Goal: Task Accomplishment & Management: Manage account settings

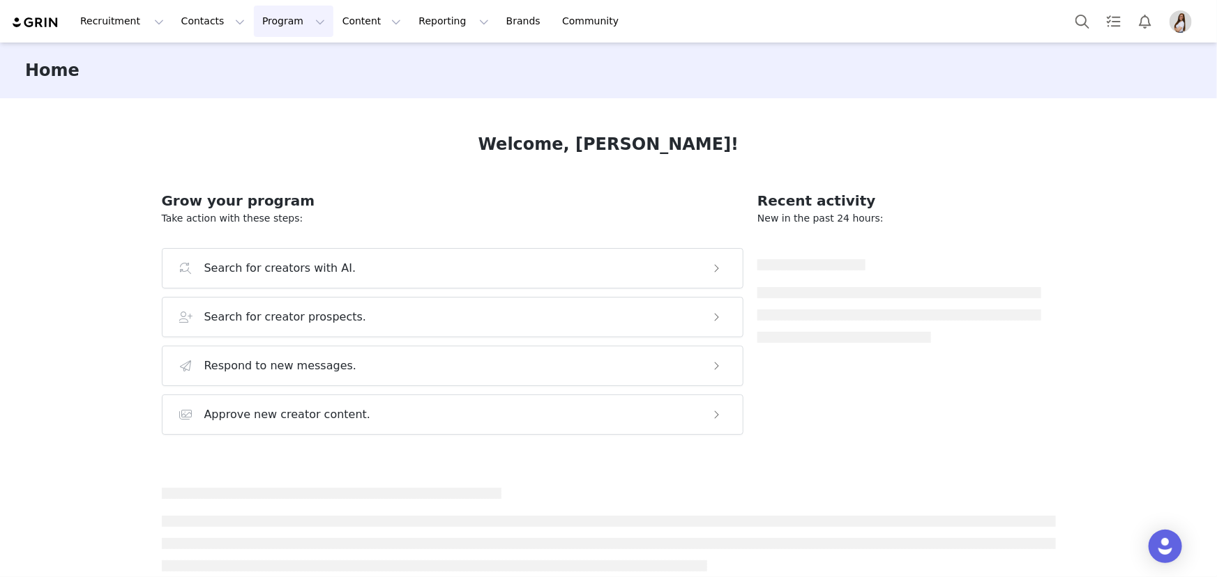
click at [265, 22] on button "Program Program" at bounding box center [293, 21] width 79 height 31
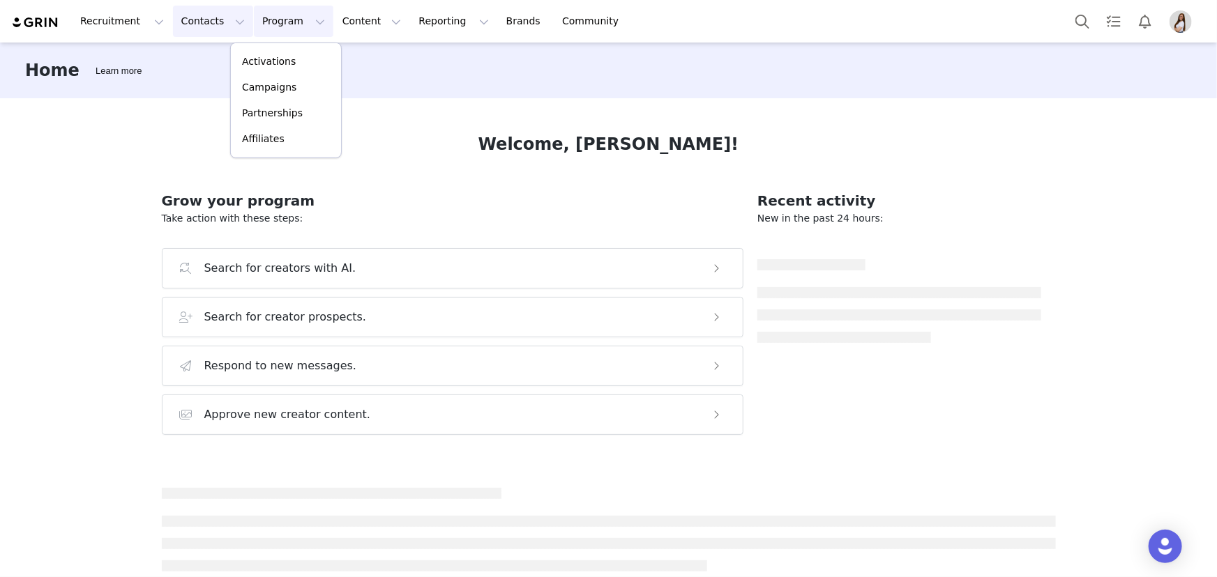
click at [197, 17] on button "Contacts Contacts" at bounding box center [213, 21] width 80 height 31
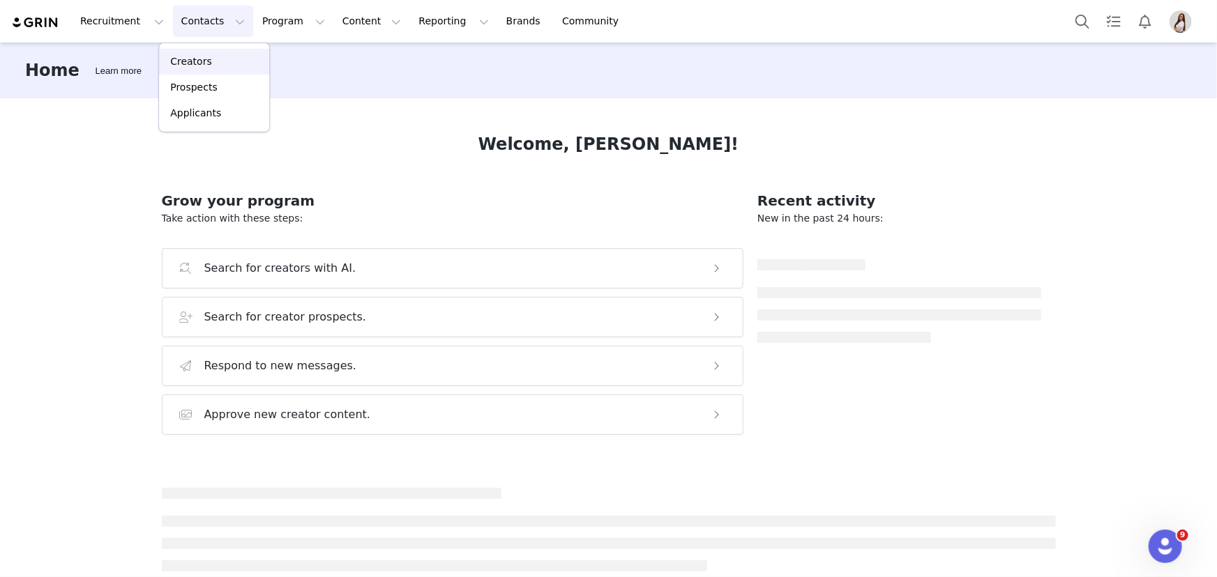
click at [184, 66] on p "Creators" at bounding box center [191, 61] width 42 height 15
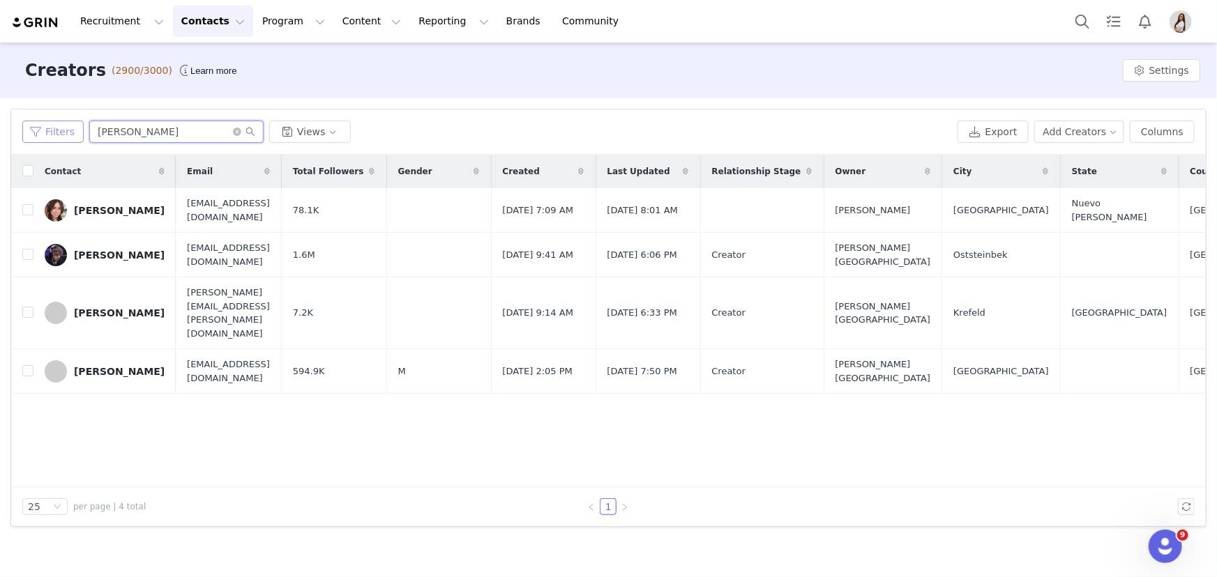
drag, startPoint x: 59, startPoint y: 131, endPoint x: 38, endPoint y: 132, distance: 21.0
click at [38, 132] on div "Filters [PERSON_NAME] Views" at bounding box center [486, 132] width 929 height 22
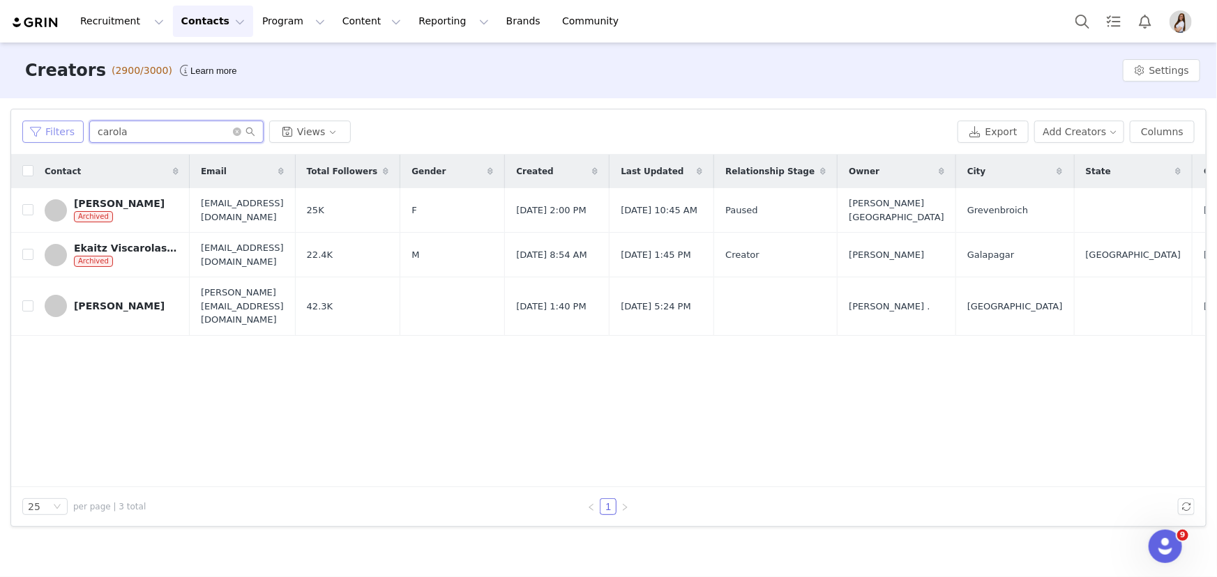
drag, startPoint x: 121, startPoint y: 127, endPoint x: 44, endPoint y: 132, distance: 76.9
click at [44, 132] on div "Filters carola Views" at bounding box center [486, 132] width 929 height 22
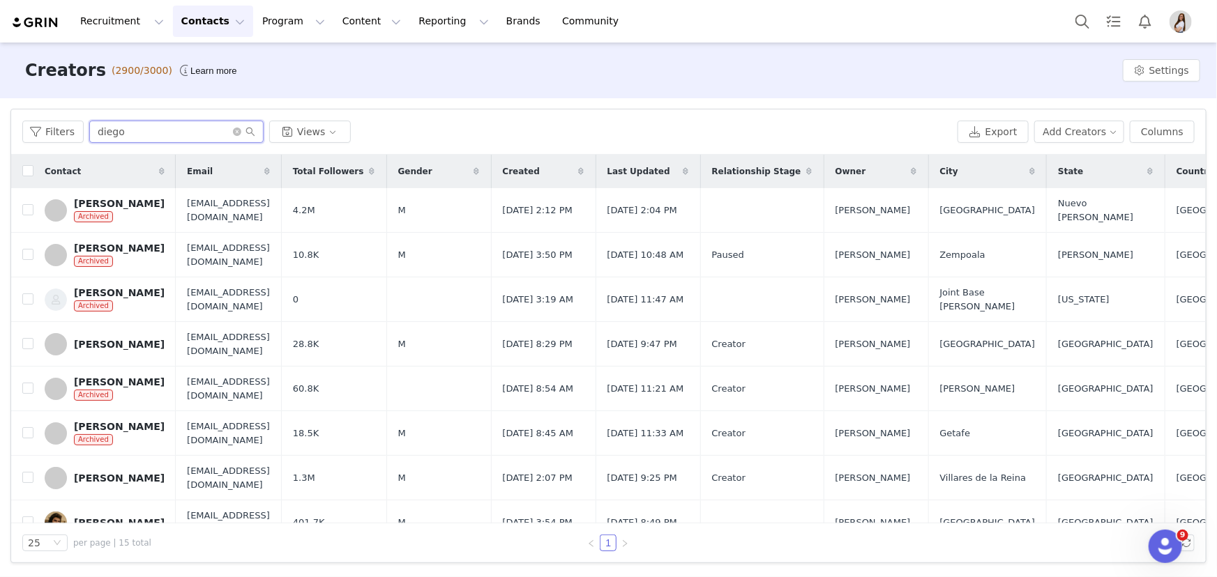
click at [185, 130] on input "diego" at bounding box center [176, 132] width 174 height 22
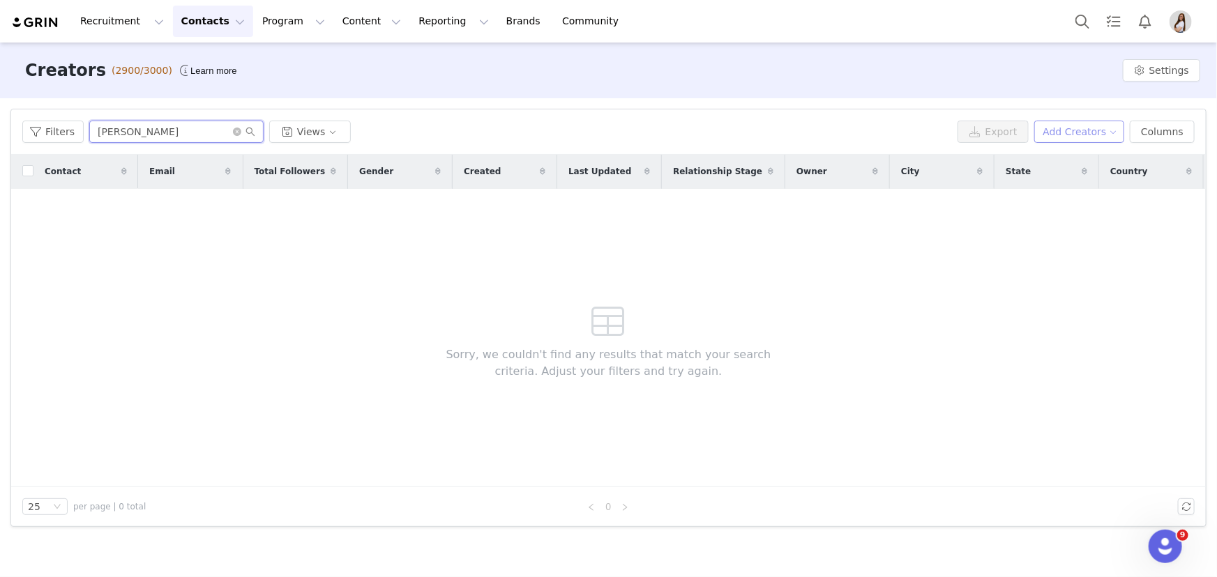
type input "[PERSON_NAME]"
click at [1069, 135] on button "Add Creators" at bounding box center [1079, 132] width 91 height 22
click at [1074, 162] on span "Add a Creator" at bounding box center [1087, 159] width 68 height 15
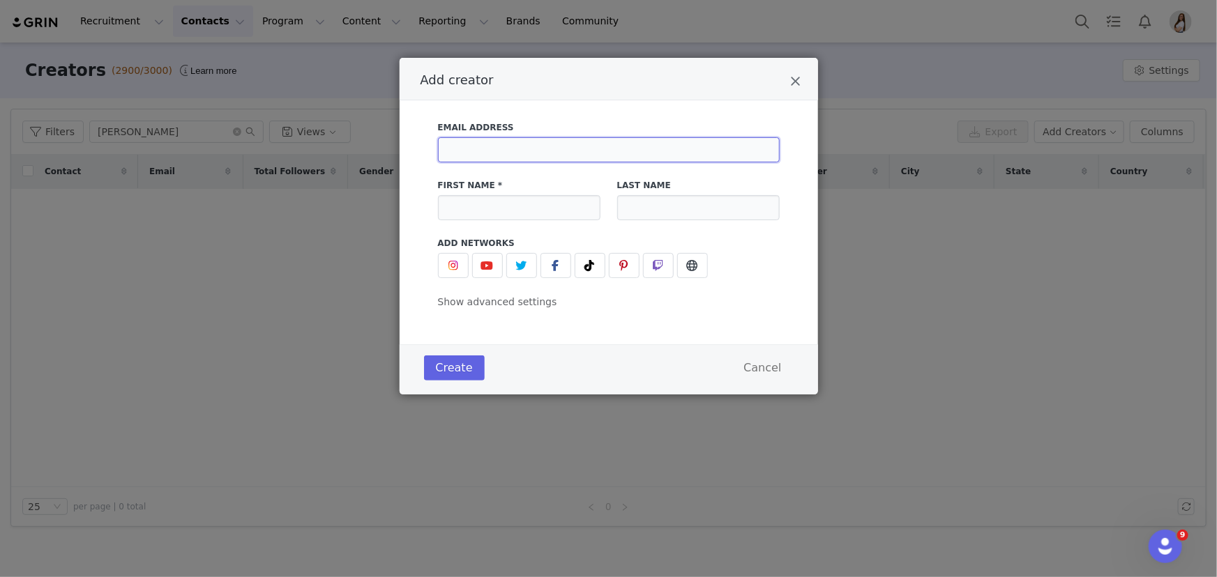
click at [564, 146] on input "Add creator" at bounding box center [609, 149] width 342 height 25
paste input "[EMAIL_ADDRESS][DOMAIN_NAME]"
type input "[EMAIL_ADDRESS][DOMAIN_NAME]"
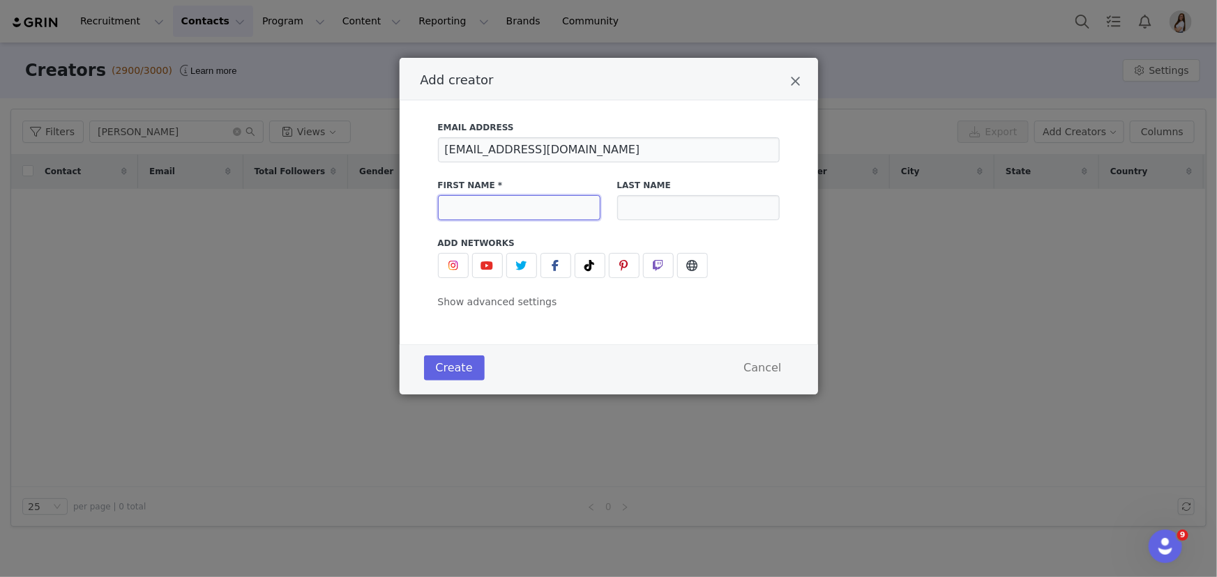
click at [571, 199] on input "Add creator" at bounding box center [519, 207] width 162 height 25
type input "Diego"
click at [681, 200] on input "Add creator" at bounding box center [698, 207] width 162 height 25
type input "[PERSON_NAME]"
click at [460, 374] on button "Create" at bounding box center [454, 368] width 61 height 25
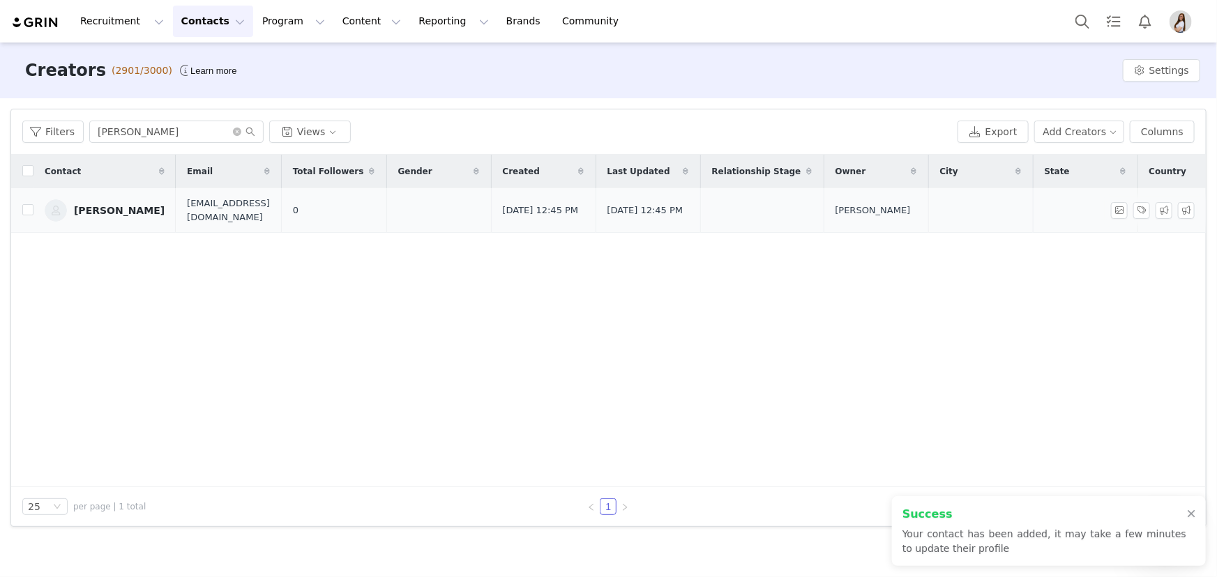
click at [112, 209] on div "[PERSON_NAME]" at bounding box center [119, 210] width 91 height 11
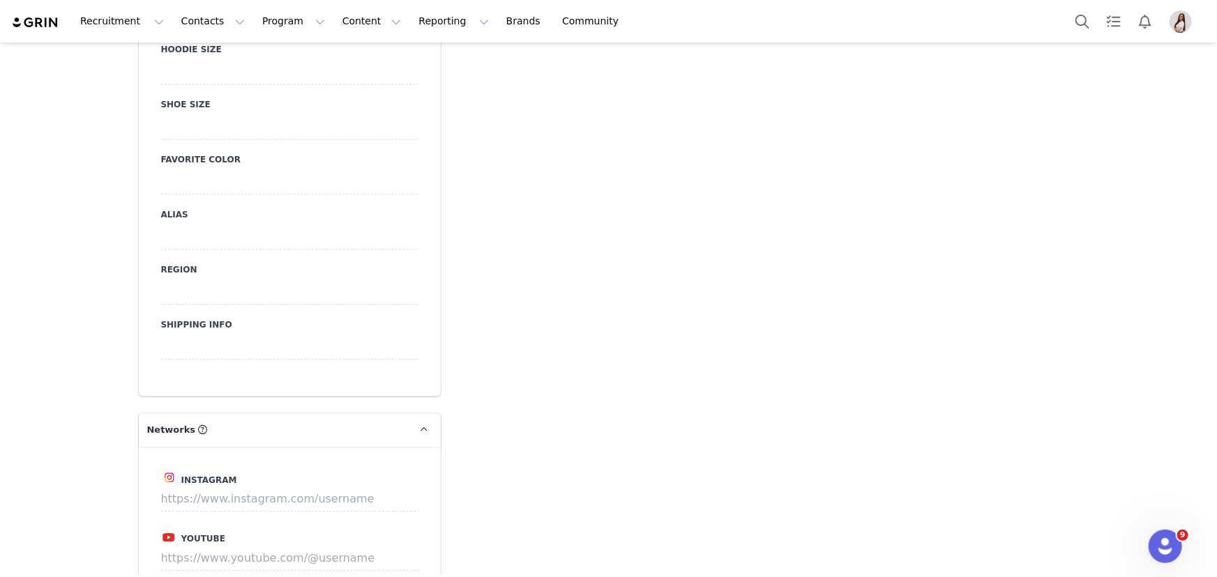
scroll to position [1965, 0]
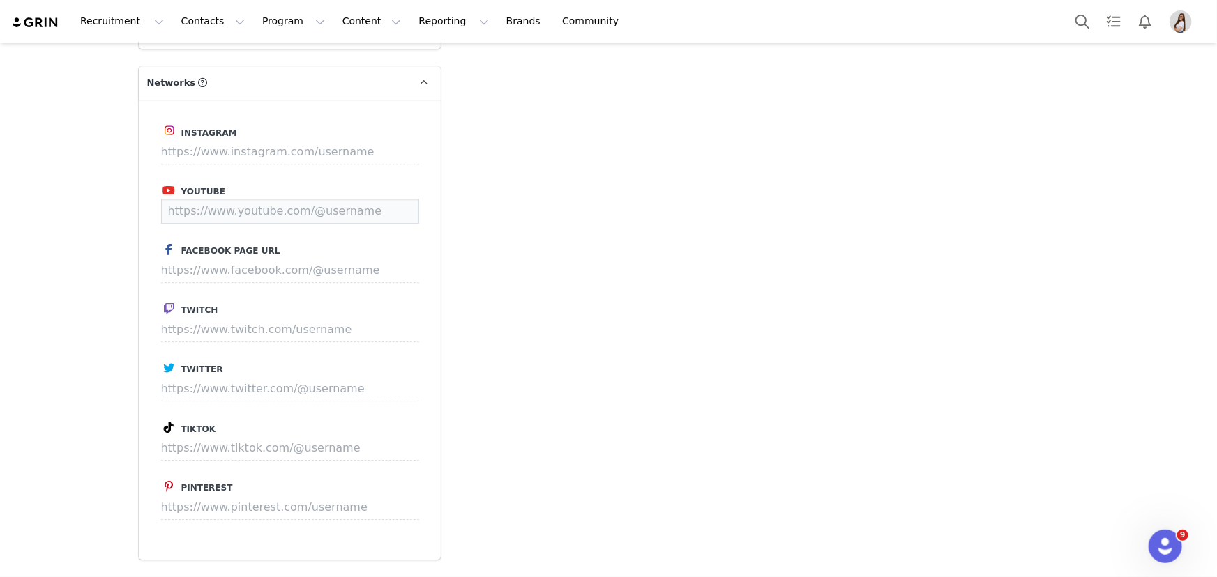
click at [223, 199] on input at bounding box center [290, 211] width 258 height 25
paste input "[URL][DOMAIN_NAME]"
click at [392, 199] on button "Save" at bounding box center [392, 211] width 51 height 25
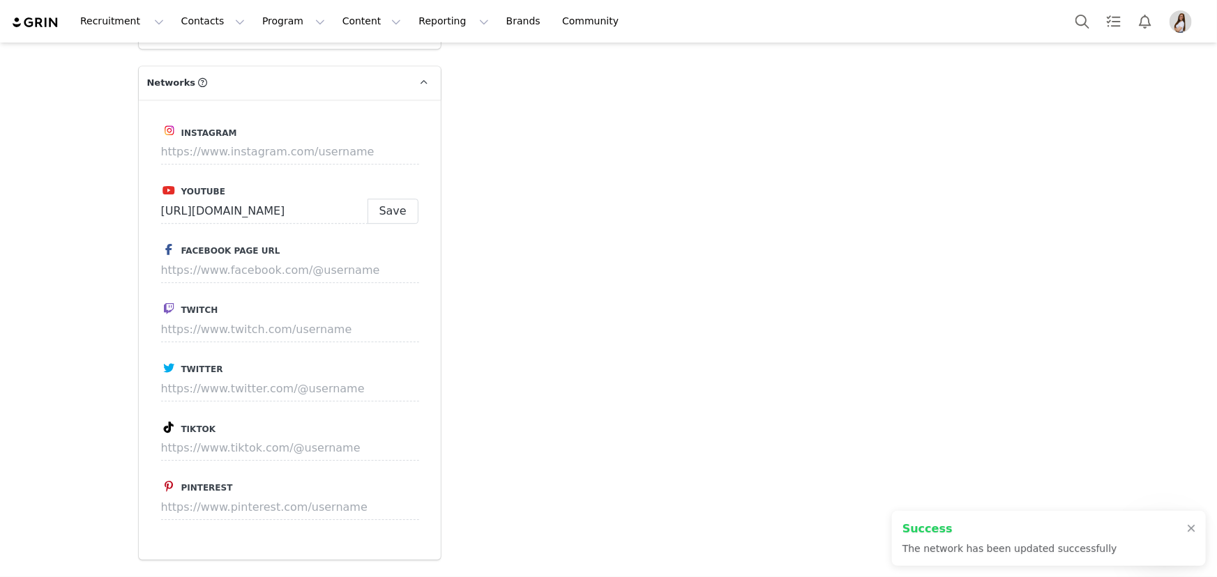
type input "[URL][DOMAIN_NAME]"
click at [192, 140] on input at bounding box center [290, 152] width 258 height 25
paste input "[URL][DOMAIN_NAME]"
type input "[URL][DOMAIN_NAME]"
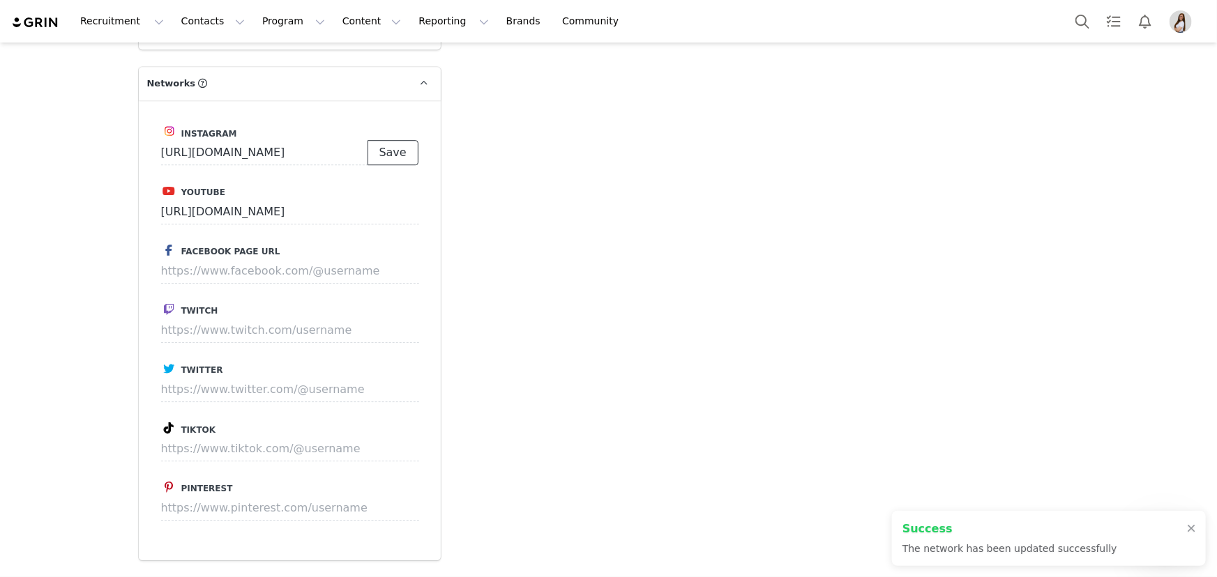
click at [397, 140] on button "Save" at bounding box center [392, 152] width 51 height 25
type input "[URL][DOMAIN_NAME]"
click at [222, 377] on input at bounding box center [290, 389] width 258 height 25
paste input "[URL][DOMAIN_NAME]"
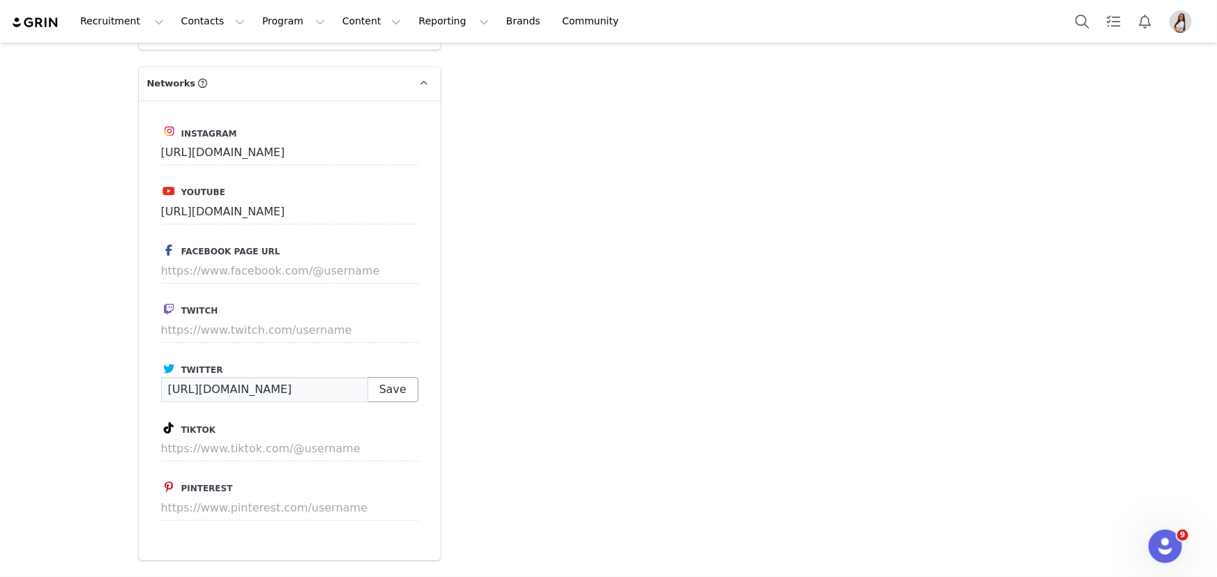
type input "[URL][DOMAIN_NAME]"
click at [406, 377] on button "Save" at bounding box center [392, 389] width 51 height 25
click at [224, 318] on input at bounding box center [290, 330] width 258 height 25
paste input "[URL][DOMAIN_NAME]"
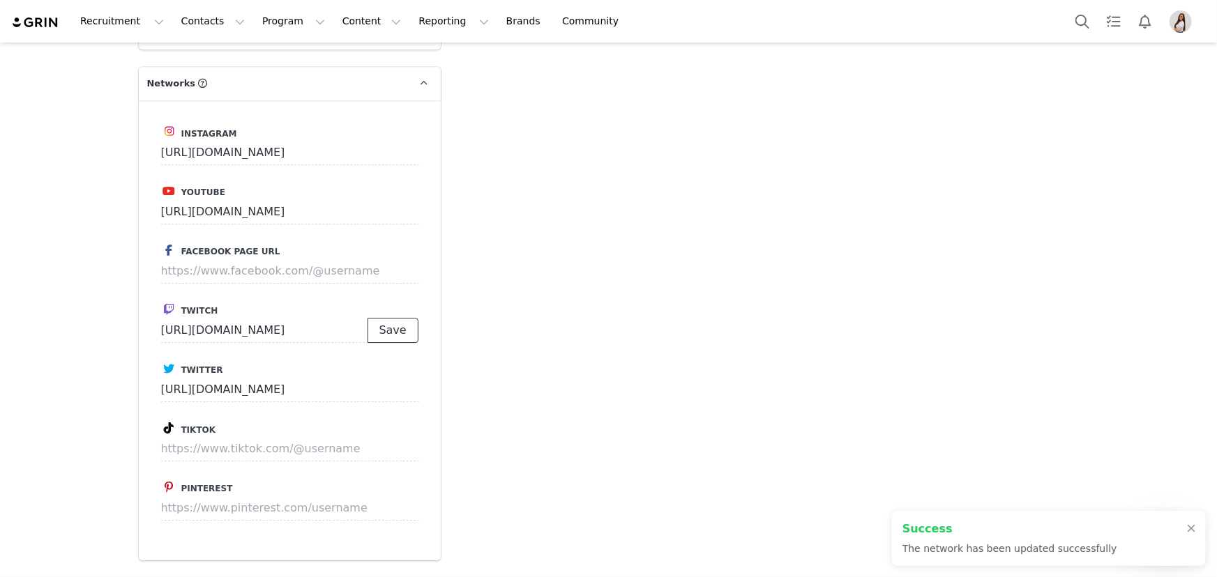
click at [383, 318] on button "Save" at bounding box center [392, 330] width 51 height 25
click at [239, 436] on input at bounding box center [290, 448] width 258 height 25
type input "[URL][DOMAIN_NAME]"
paste input "[URL][DOMAIN_NAME]"
type input "[URL][DOMAIN_NAME]"
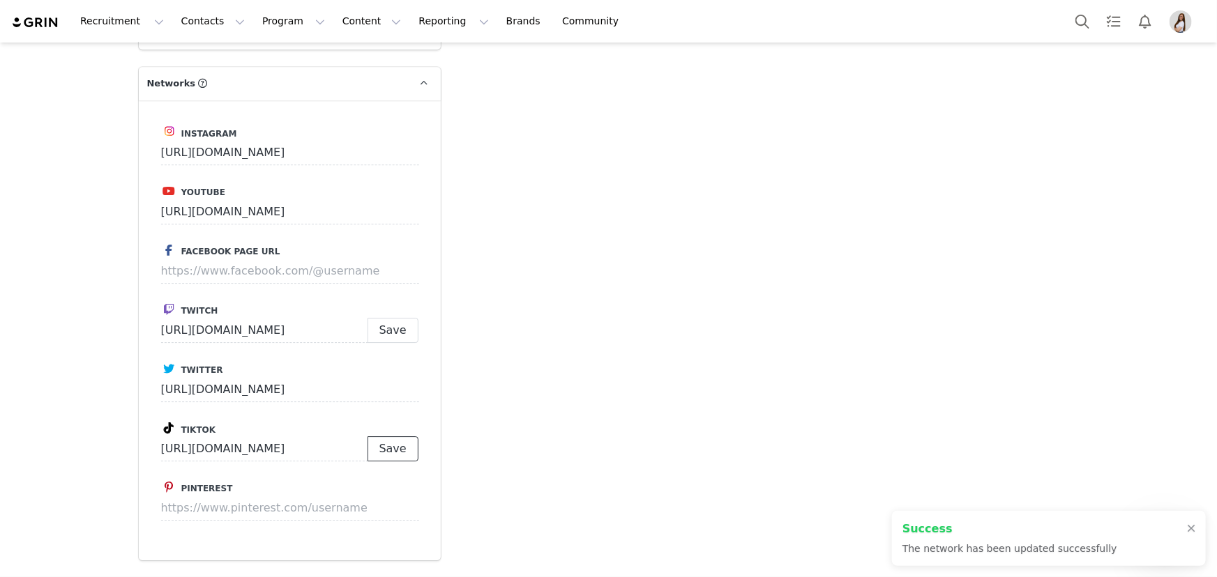
click at [375, 436] on button "Save" at bounding box center [392, 448] width 51 height 25
click at [386, 436] on button "Save" at bounding box center [392, 448] width 51 height 25
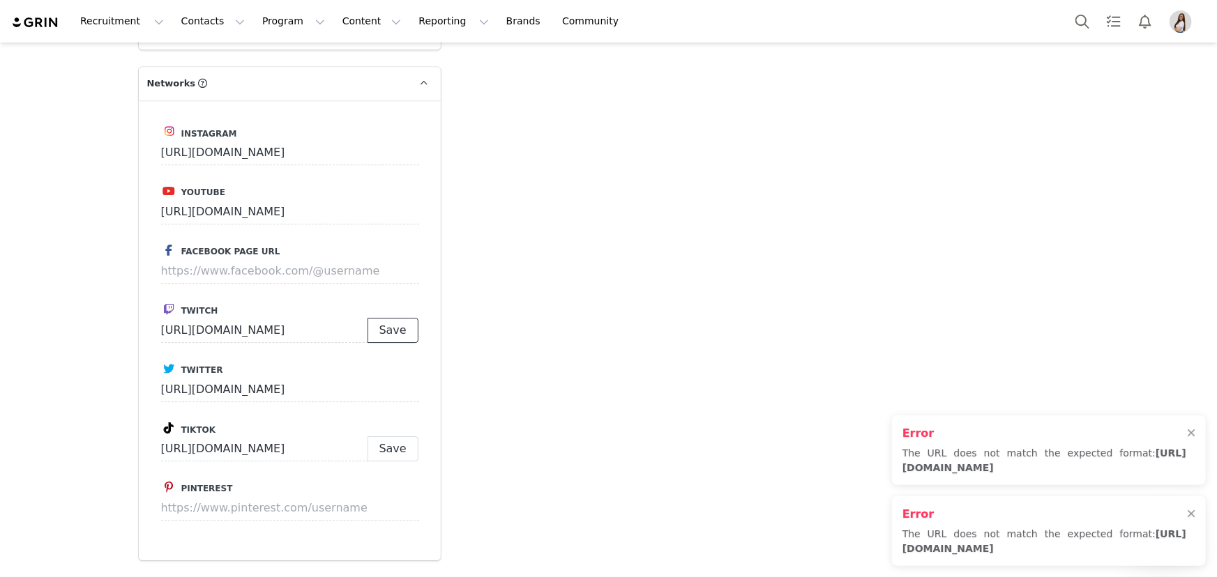
click at [393, 318] on button "Save" at bounding box center [392, 330] width 51 height 25
type input "[URL][DOMAIN_NAME]"
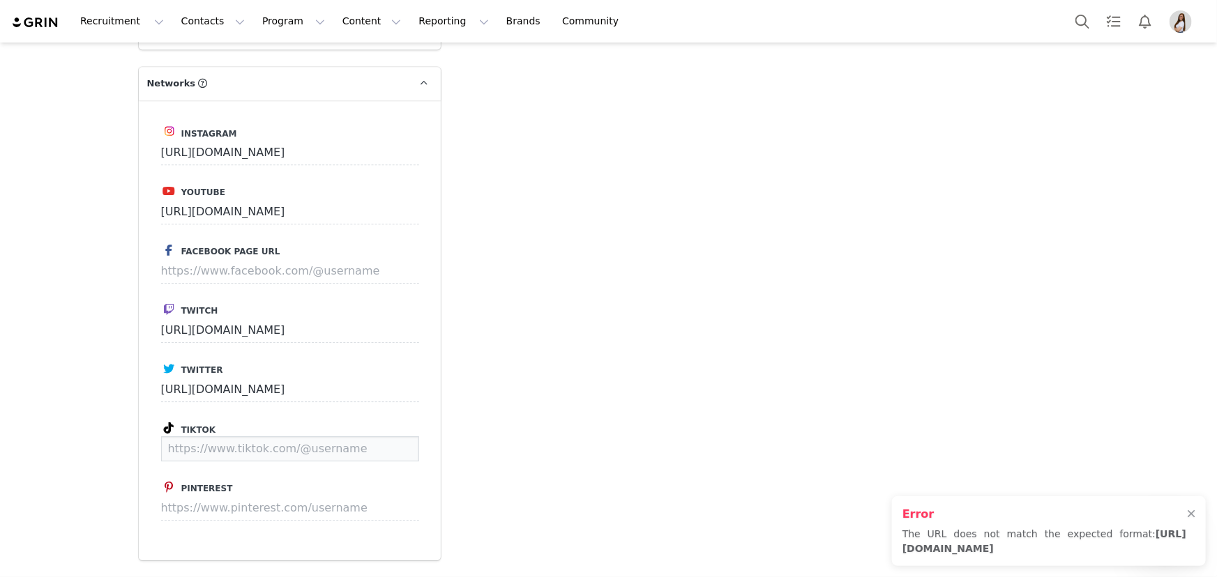
click at [301, 436] on input at bounding box center [290, 448] width 258 height 25
paste input "[URL][DOMAIN_NAME]"
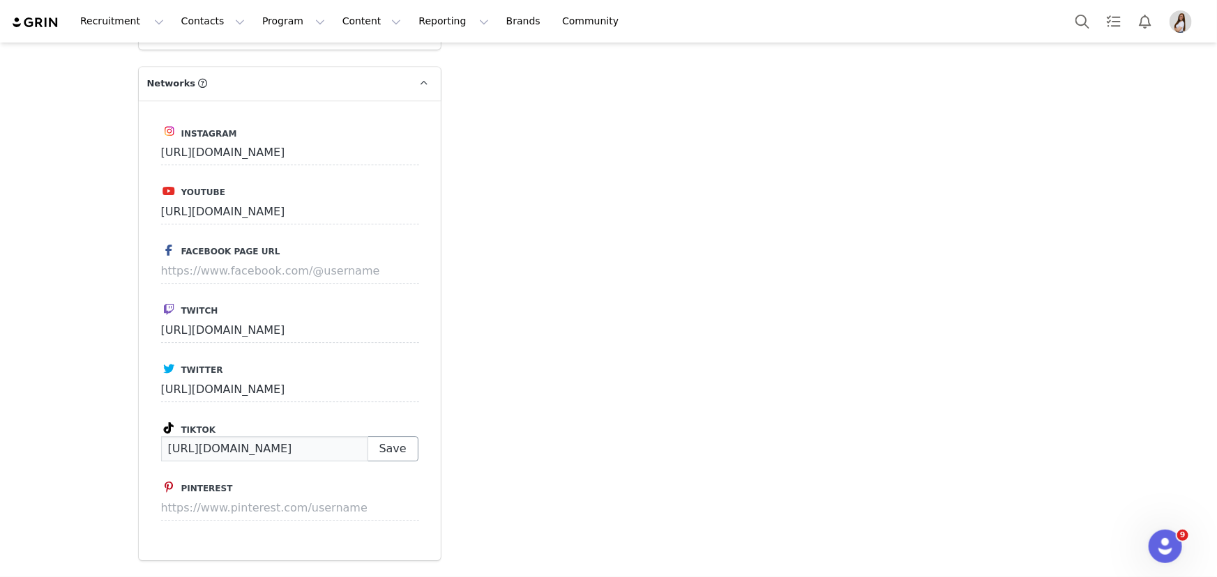
type input "[URL][DOMAIN_NAME]"
click at [394, 436] on button "Save" at bounding box center [392, 448] width 51 height 25
click at [202, 436] on input at bounding box center [290, 448] width 258 height 25
paste input "[URL][DOMAIN_NAME]"
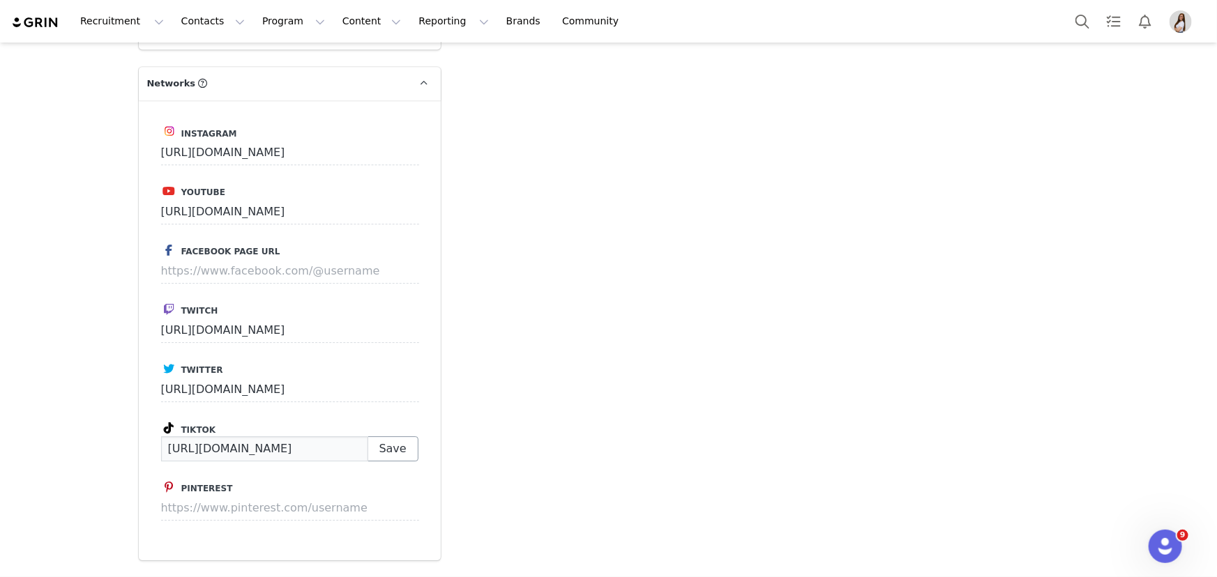
type input "[URL][DOMAIN_NAME]"
click at [398, 436] on button "Save" at bounding box center [392, 448] width 51 height 25
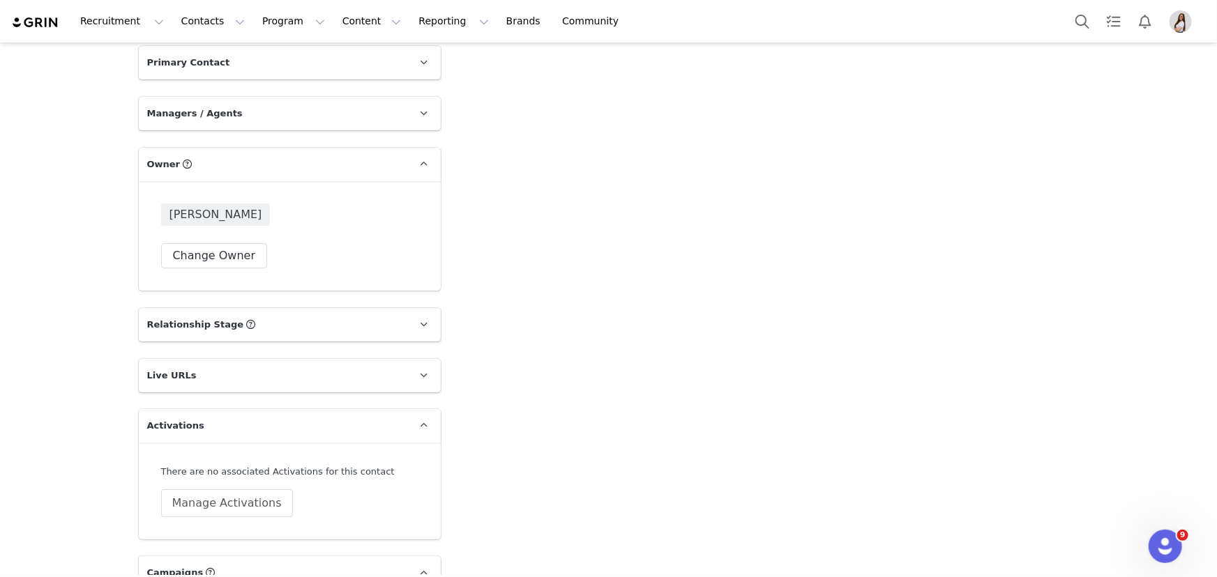
scroll to position [2622, 0]
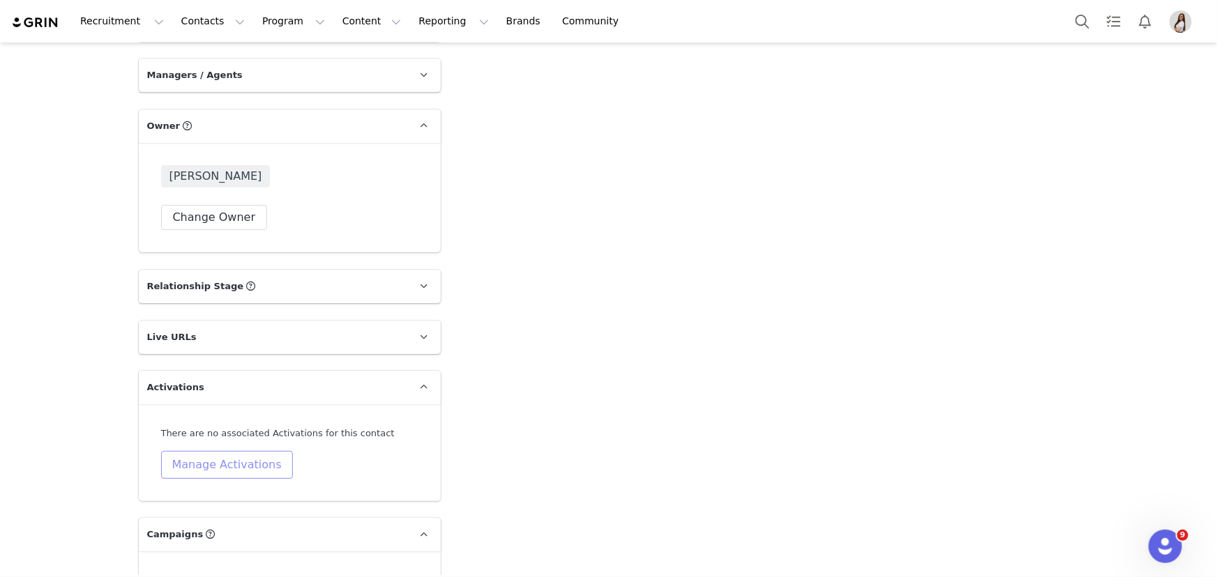
click at [224, 451] on button "Manage Activations" at bounding box center [227, 465] width 132 height 28
click at [188, 491] on div "Select Activation" at bounding box center [184, 492] width 136 height 21
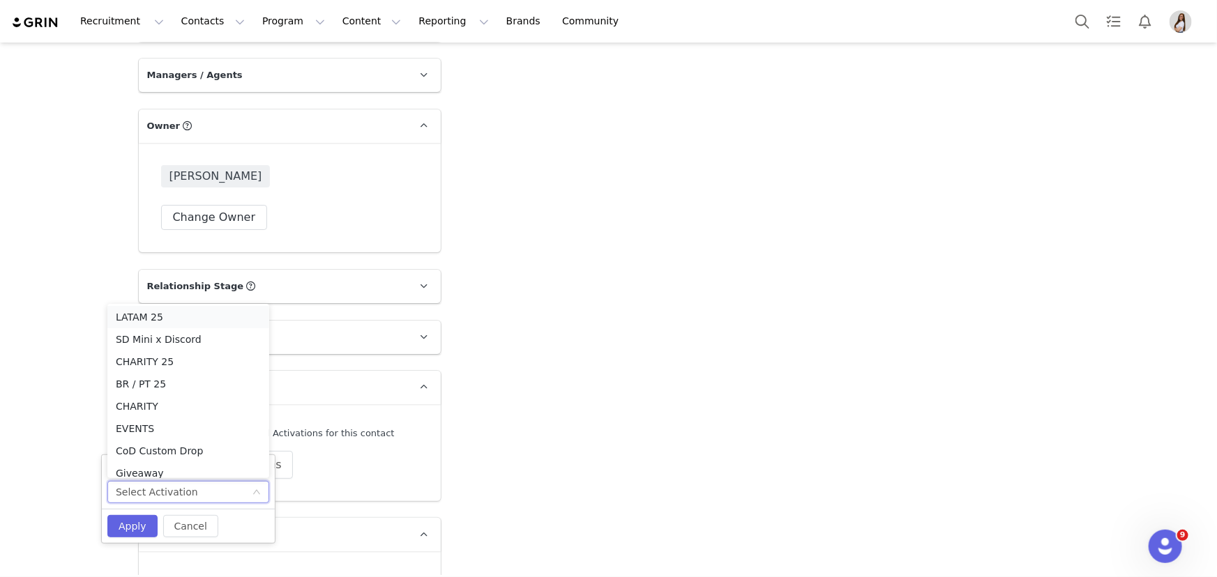
scroll to position [121, 0]
click at [134, 463] on li "ES 25" at bounding box center [188, 465] width 162 height 22
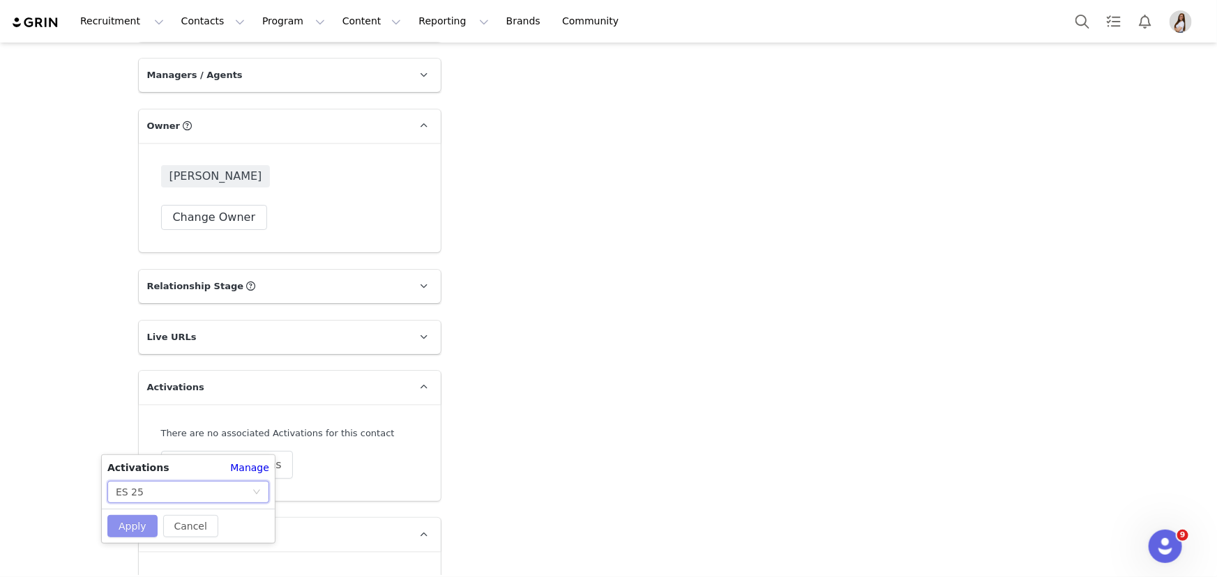
click at [131, 528] on button "Apply" at bounding box center [132, 526] width 50 height 22
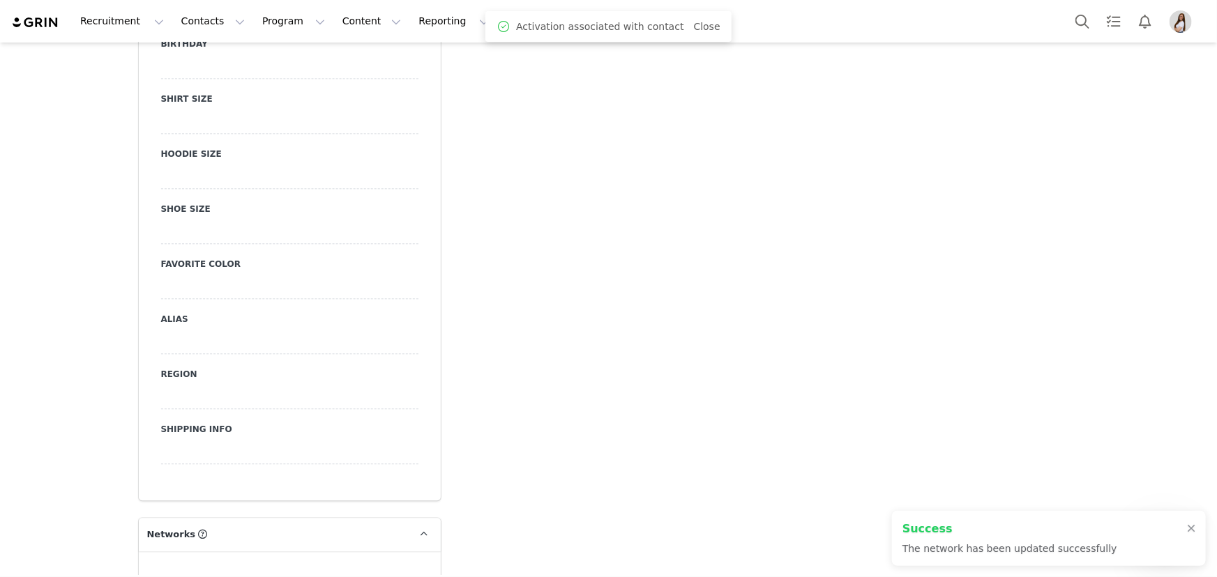
scroll to position [1608, 0]
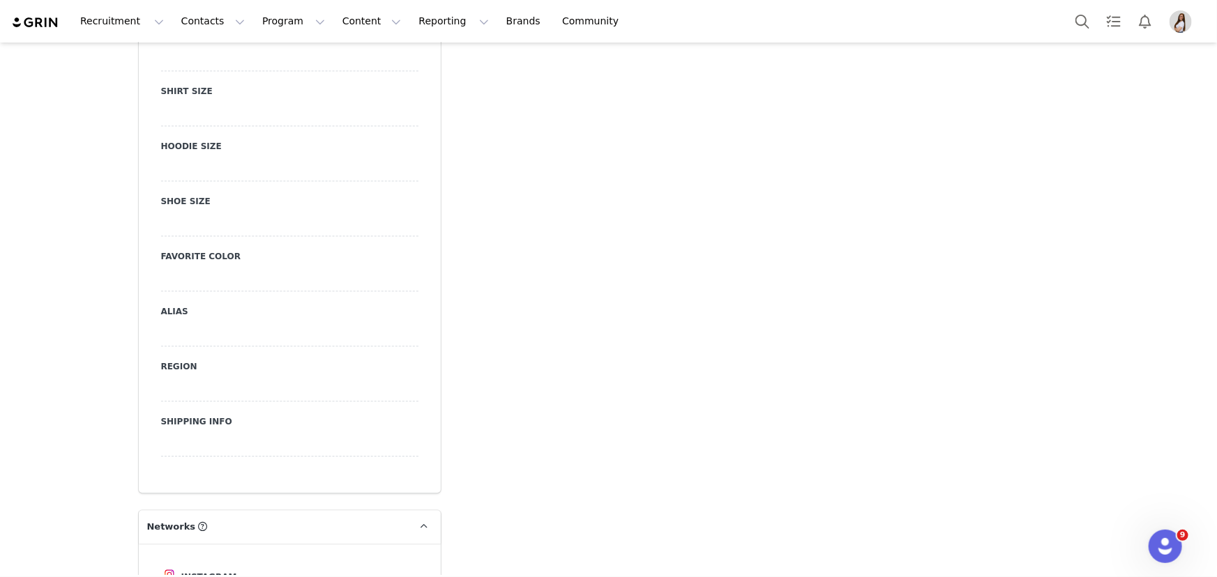
click at [177, 376] on div at bounding box center [289, 388] width 257 height 25
click at [176, 376] on select "N/A AD AE AF AG AI AL AM AO AQ AR AS AT AU AW AX AZ BA BB BD BE BF BG BH BI BJ …" at bounding box center [289, 388] width 257 height 25
select select "ES"
click at [161, 376] on select "N/A AD AE AF AG AI AL AM AO AQ AR AS AT AU AW AX AZ BA BB BD BE BF BG BH BI BJ …" at bounding box center [289, 388] width 257 height 25
click at [185, 321] on div at bounding box center [289, 333] width 257 height 25
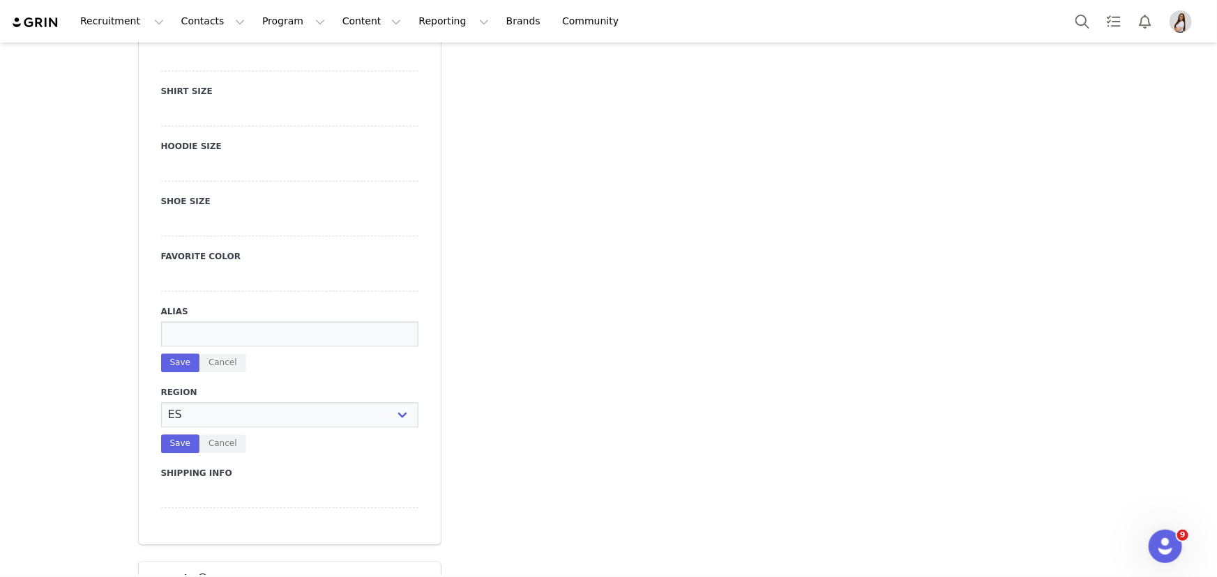
click at [202, 321] on input at bounding box center [289, 333] width 257 height 25
paste input "Carola"
type input "Carola"
click at [169, 353] on button "Save" at bounding box center [180, 362] width 38 height 19
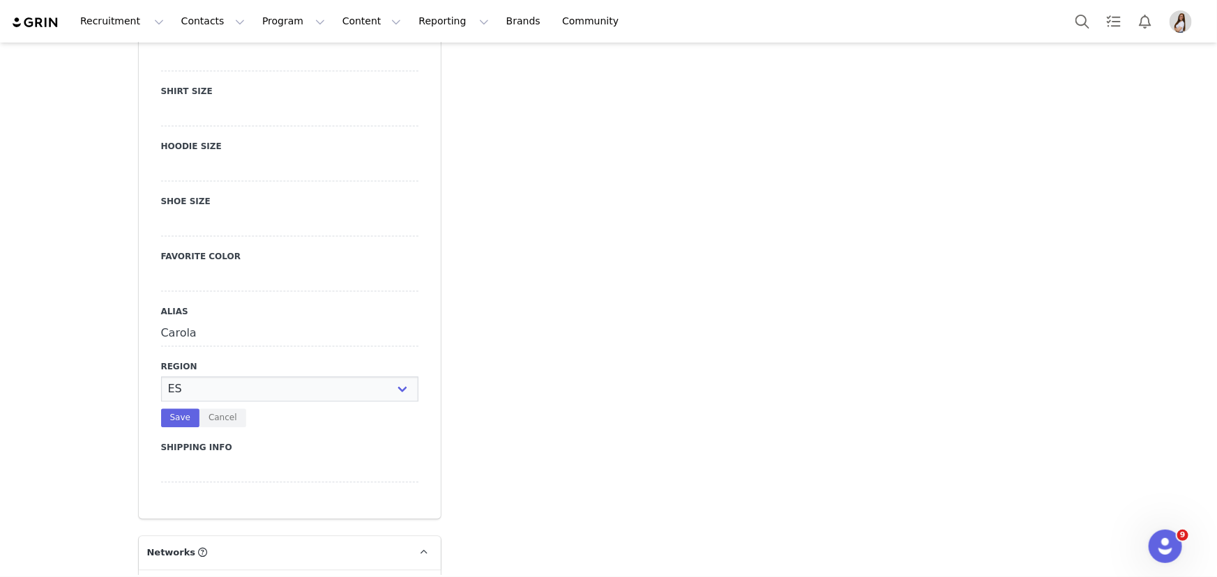
click at [174, 441] on label "Shipping Info" at bounding box center [289, 447] width 257 height 13
click at [174, 409] on button "Save" at bounding box center [180, 418] width 38 height 19
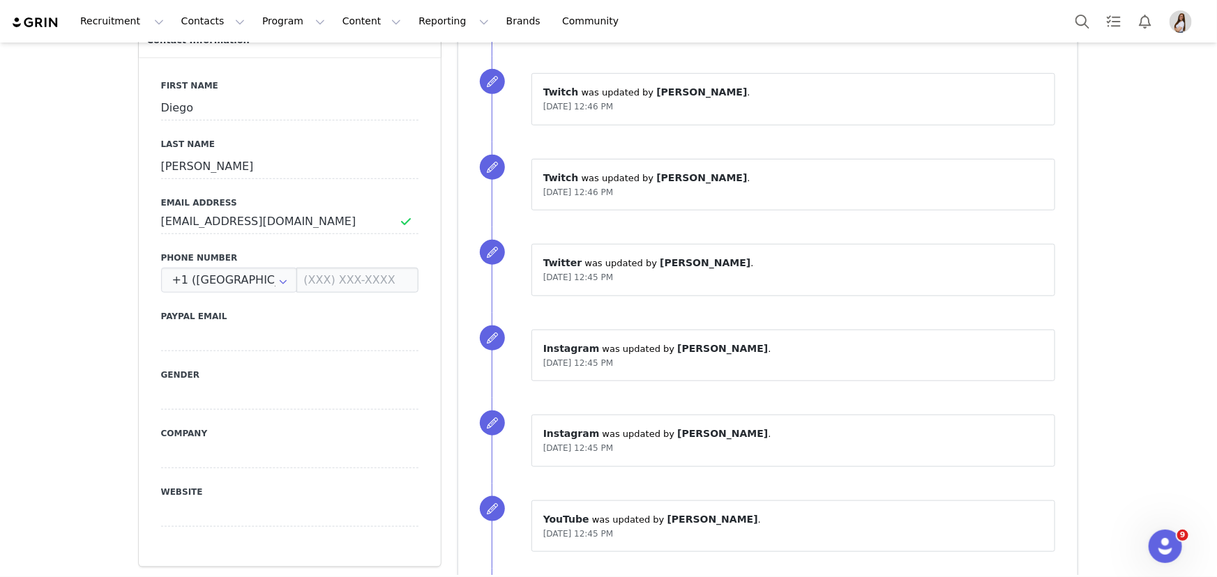
scroll to position [531, 0]
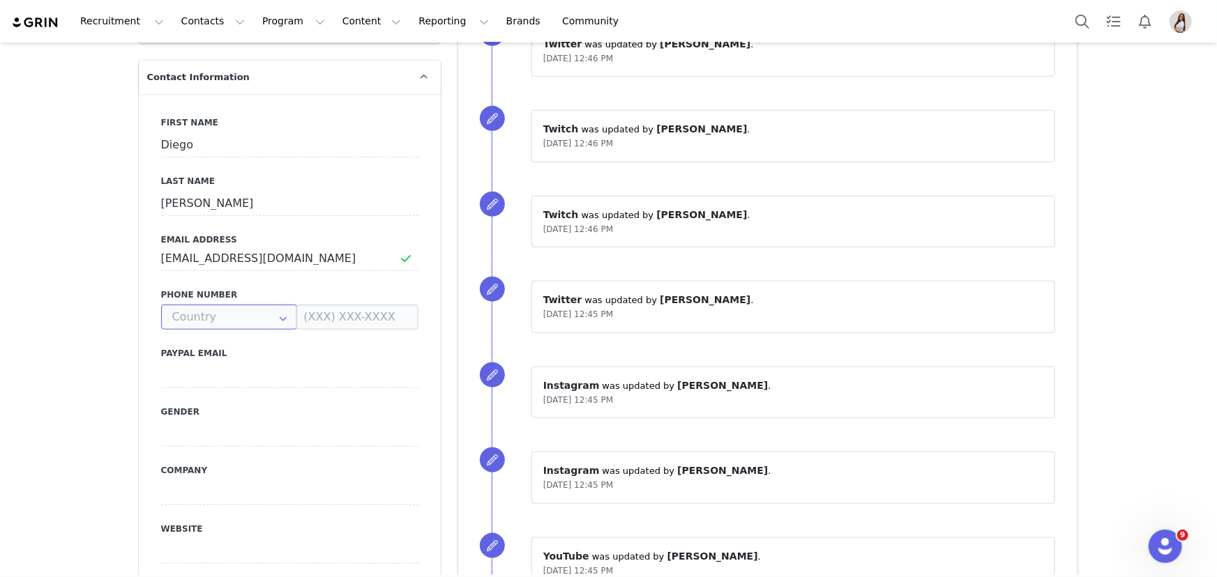
click at [255, 305] on input "text" at bounding box center [229, 317] width 137 height 25
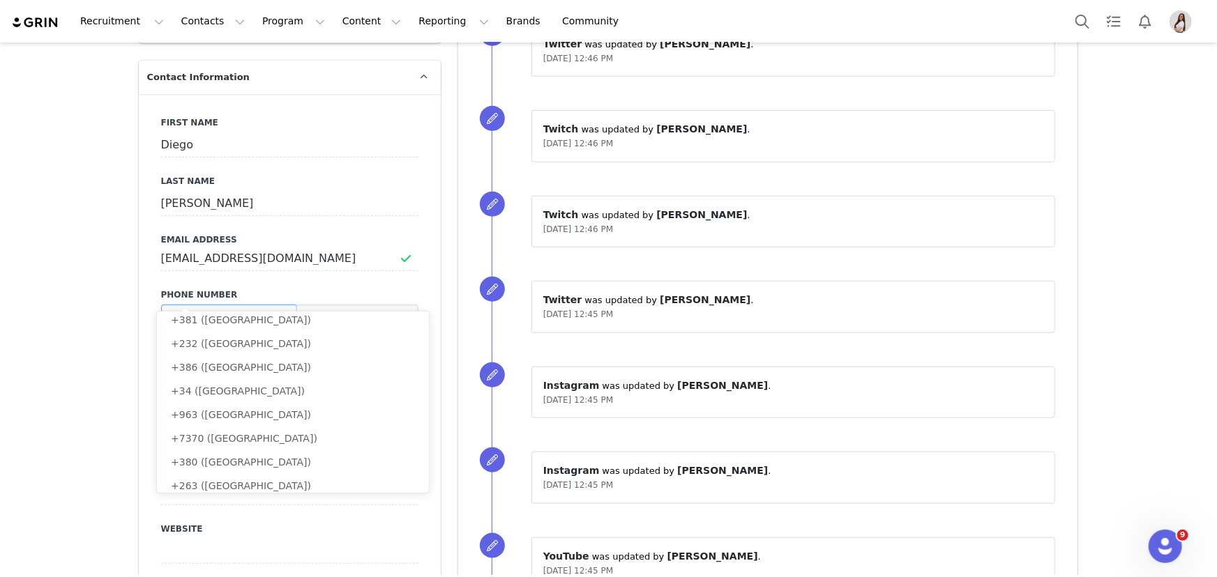
scroll to position [0, 0]
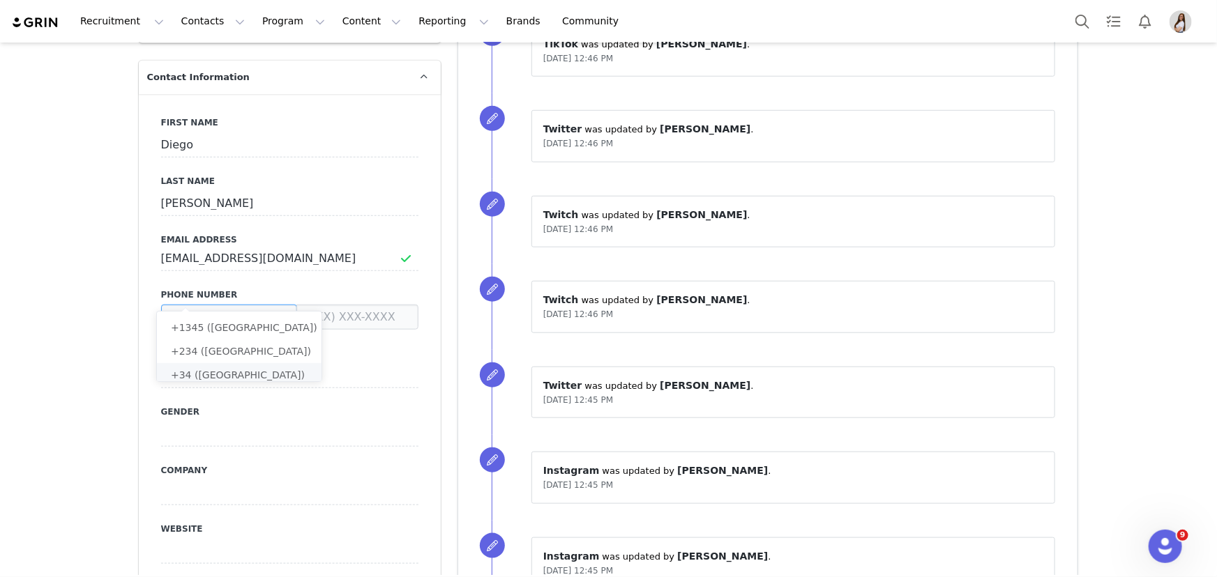
click at [194, 370] on span "+34 ([GEOGRAPHIC_DATA])" at bounding box center [238, 374] width 134 height 11
type input "+34 ([GEOGRAPHIC_DATA])"
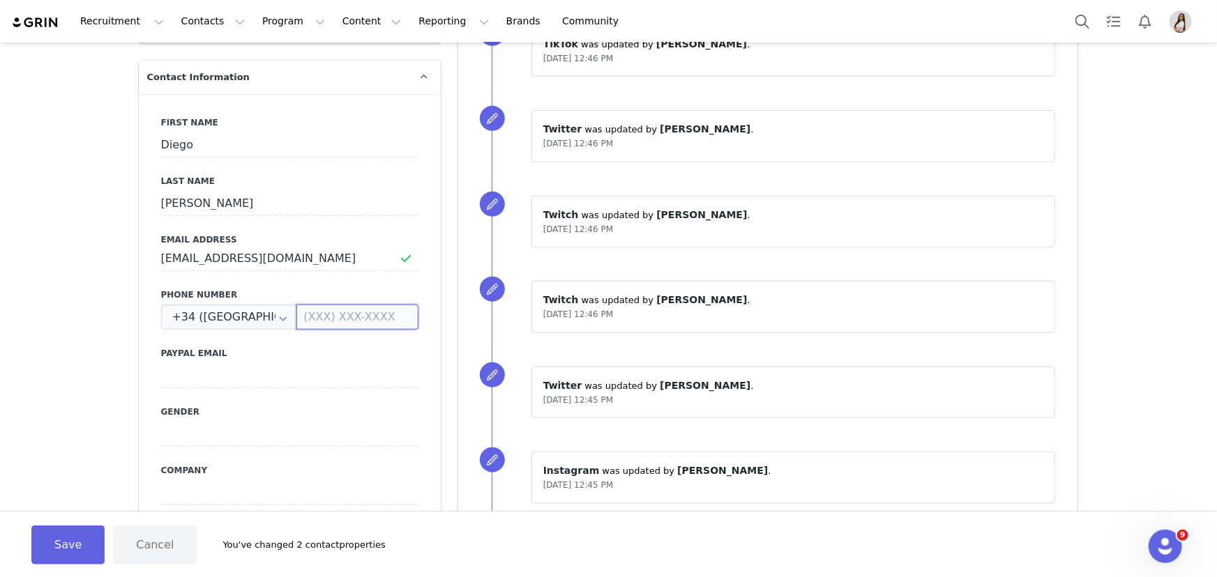
click at [333, 305] on input at bounding box center [356, 317] width 121 height 25
paste input "630548504"
type input "630 54 85 04"
click at [86, 540] on button "Save" at bounding box center [67, 545] width 73 height 39
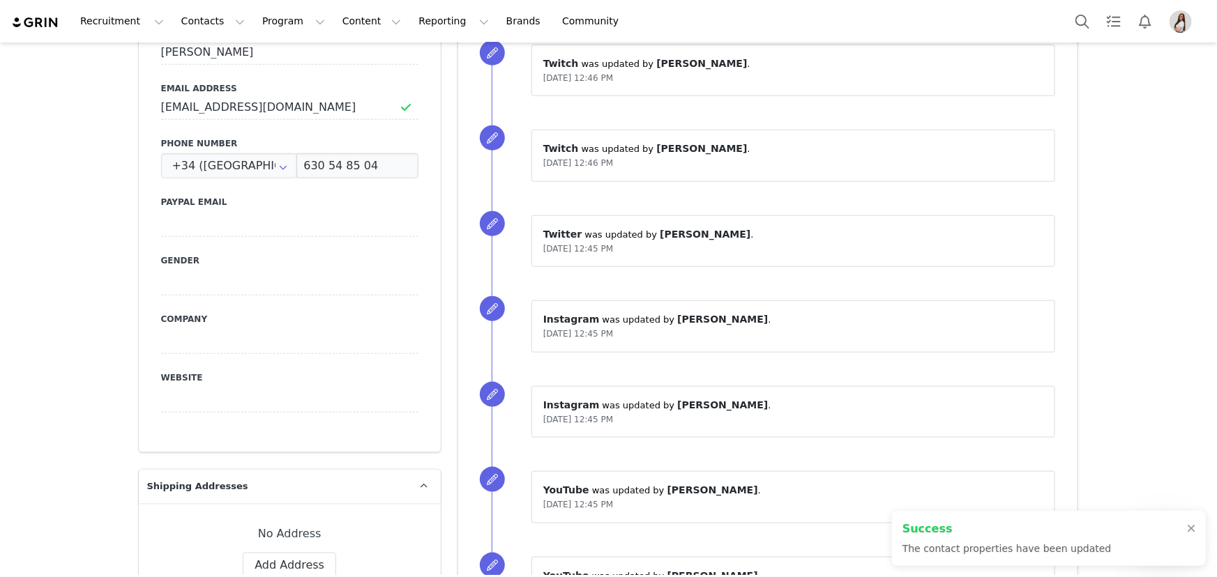
scroll to position [784, 0]
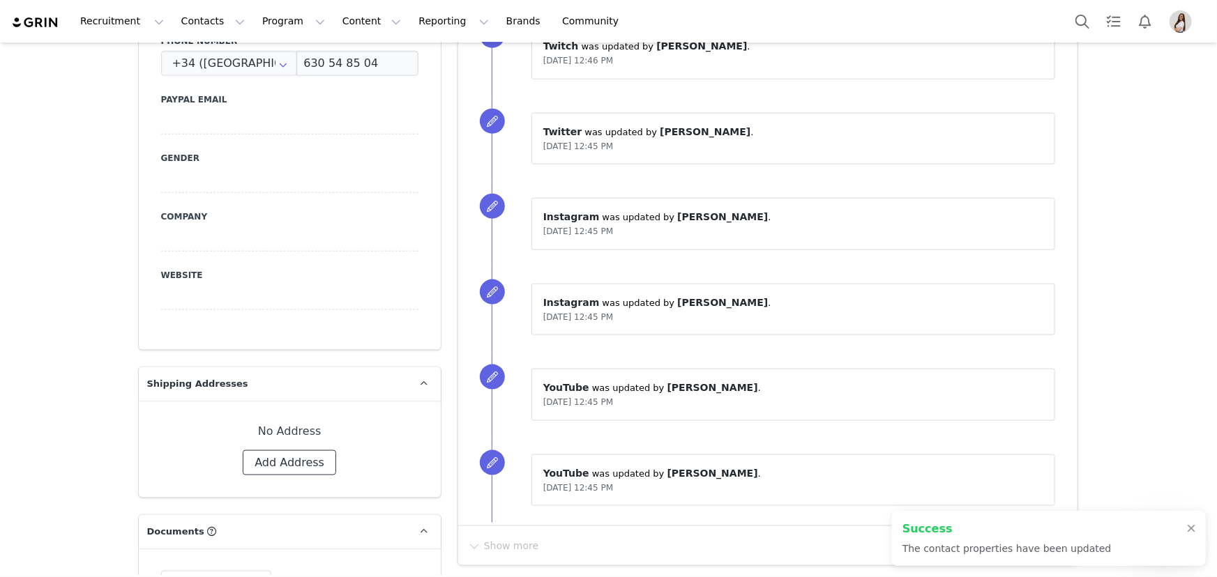
click at [274, 450] on button "Add Address" at bounding box center [289, 462] width 93 height 25
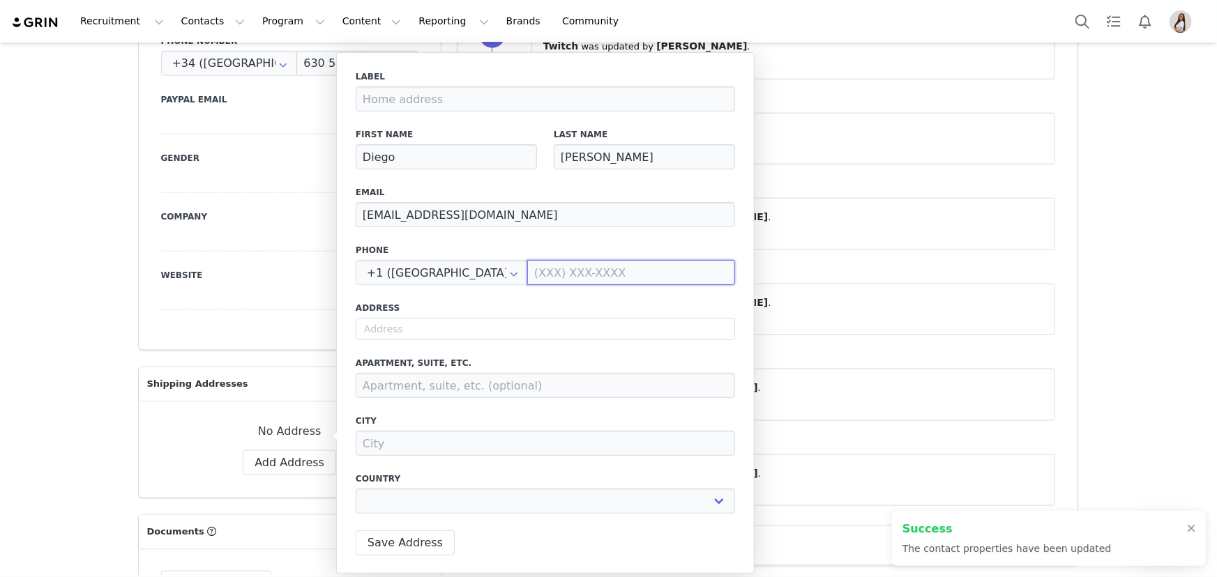
click at [557, 278] on input at bounding box center [631, 272] width 208 height 25
select select
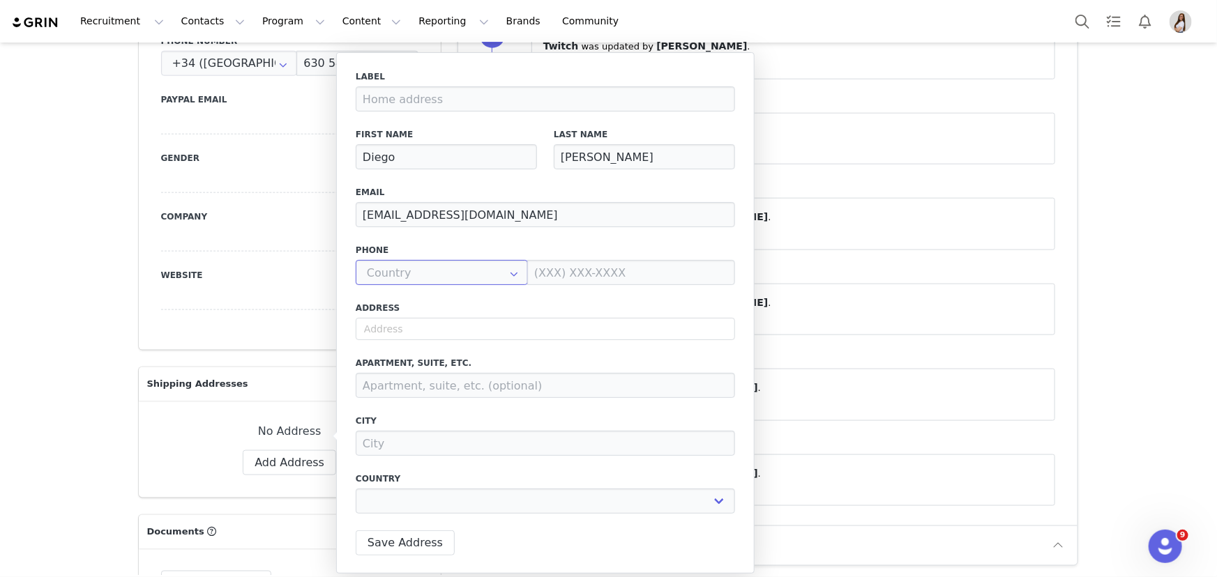
scroll to position [5201, 0]
click at [427, 270] on input "text" at bounding box center [442, 272] width 172 height 25
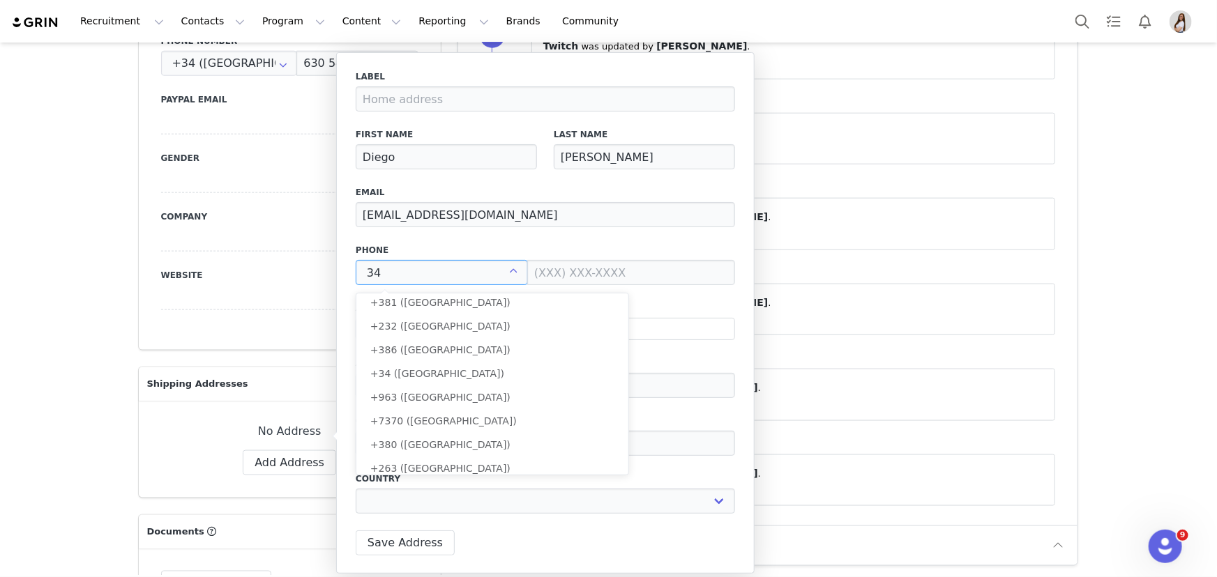
scroll to position [0, 0]
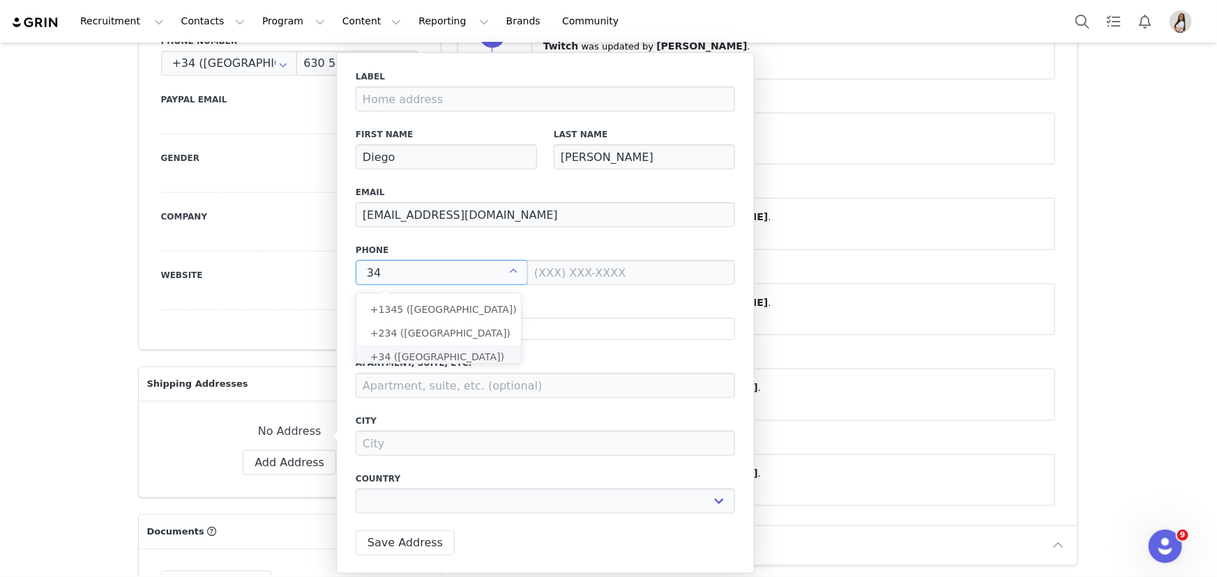
click at [397, 357] on span "+34 ([GEOGRAPHIC_DATA])" at bounding box center [437, 356] width 134 height 11
type input "+34 ([GEOGRAPHIC_DATA])"
select select
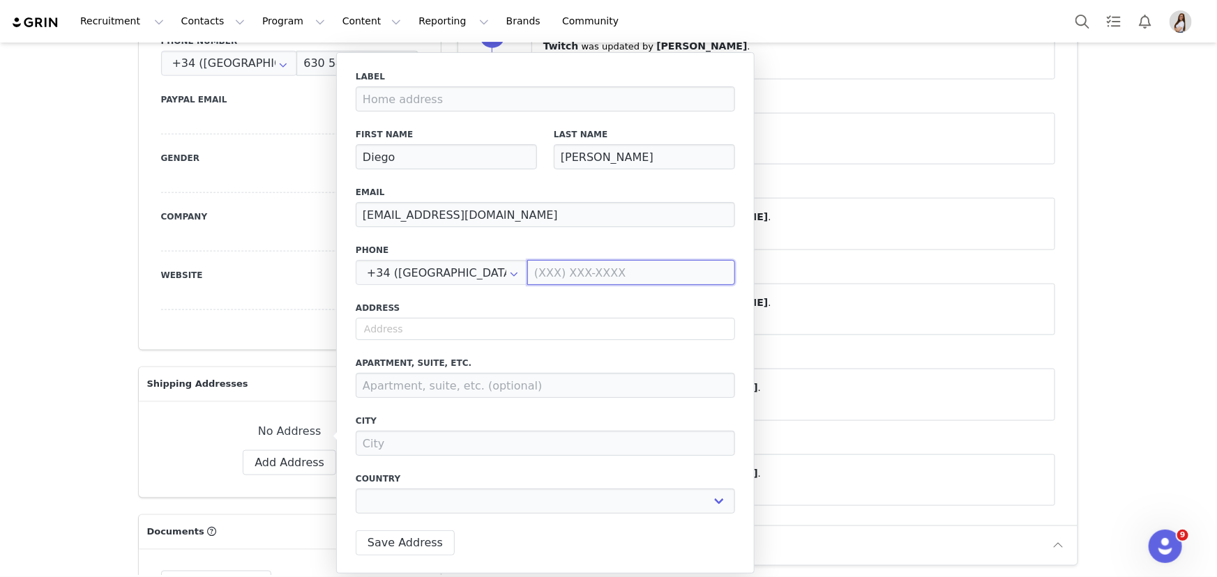
click at [558, 272] on input at bounding box center [631, 272] width 208 height 25
paste input "630548504"
type input "630 54 85 04"
select select
type input "630 54 85 04"
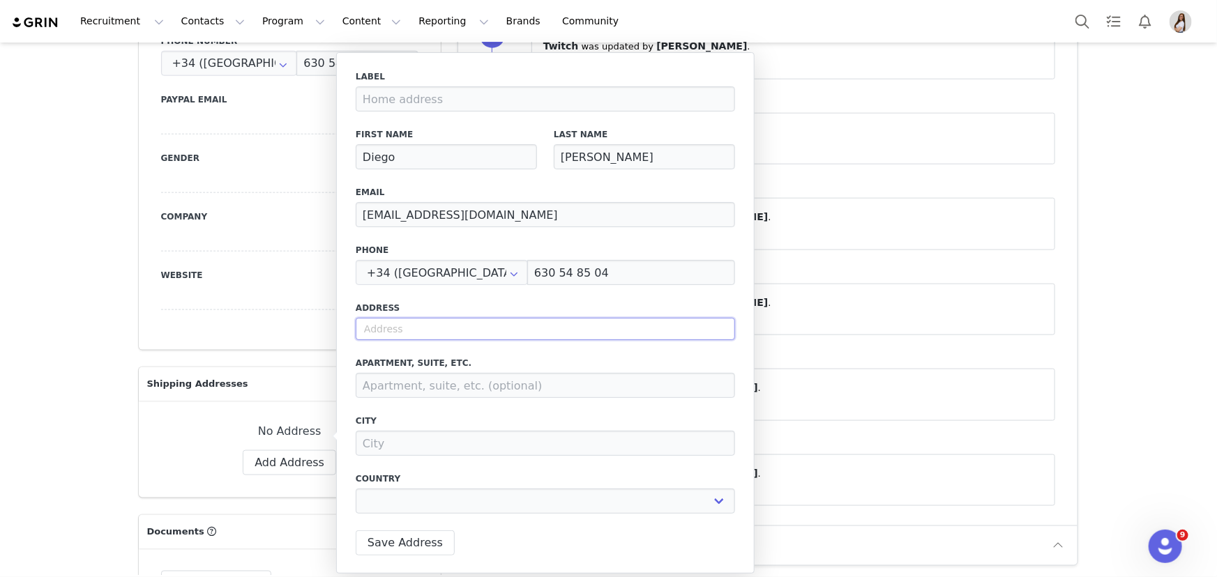
click at [470, 334] on input "text" at bounding box center [545, 329] width 379 height 22
paste input "[STREET_ADDRESS][DEMOGRAPHIC_DATA]"
type input "[STREET_ADDRESS][DEMOGRAPHIC_DATA]"
select select
type input "83 Avinguda del Salòria"
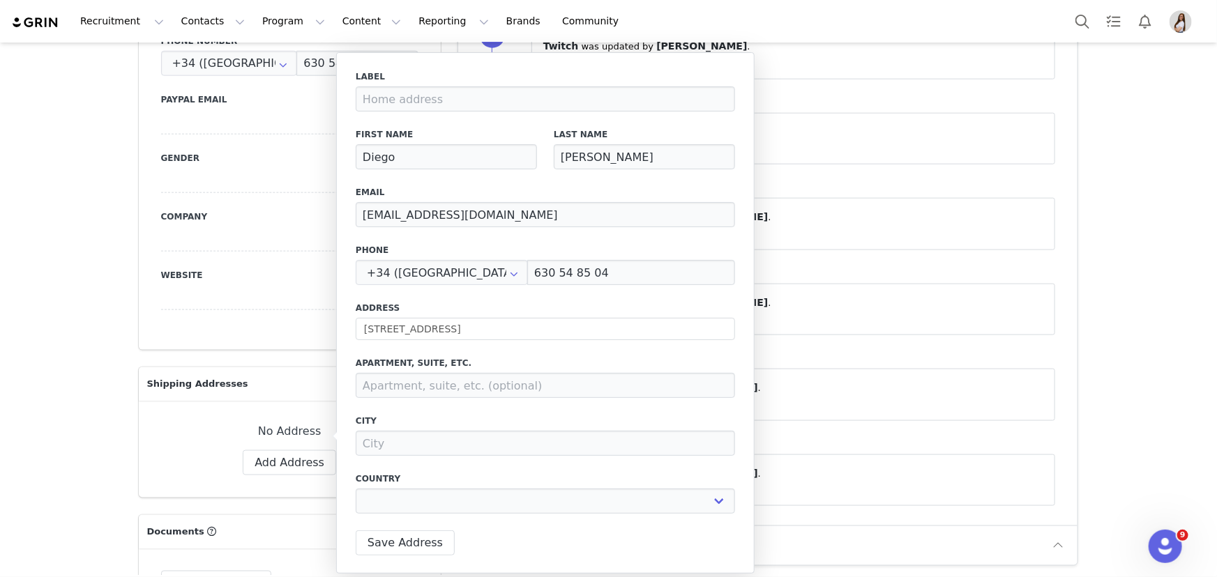
type input "La Seu d'Urgell"
select select "[object Object]"
click at [558, 502] on select "A Coruña [GEOGRAPHIC_DATA] [GEOGRAPHIC_DATA] [GEOGRAPHIC_DATA] [GEOGRAPHIC_DATA…" at bounding box center [544, 501] width 115 height 25
select select "[object Object]"
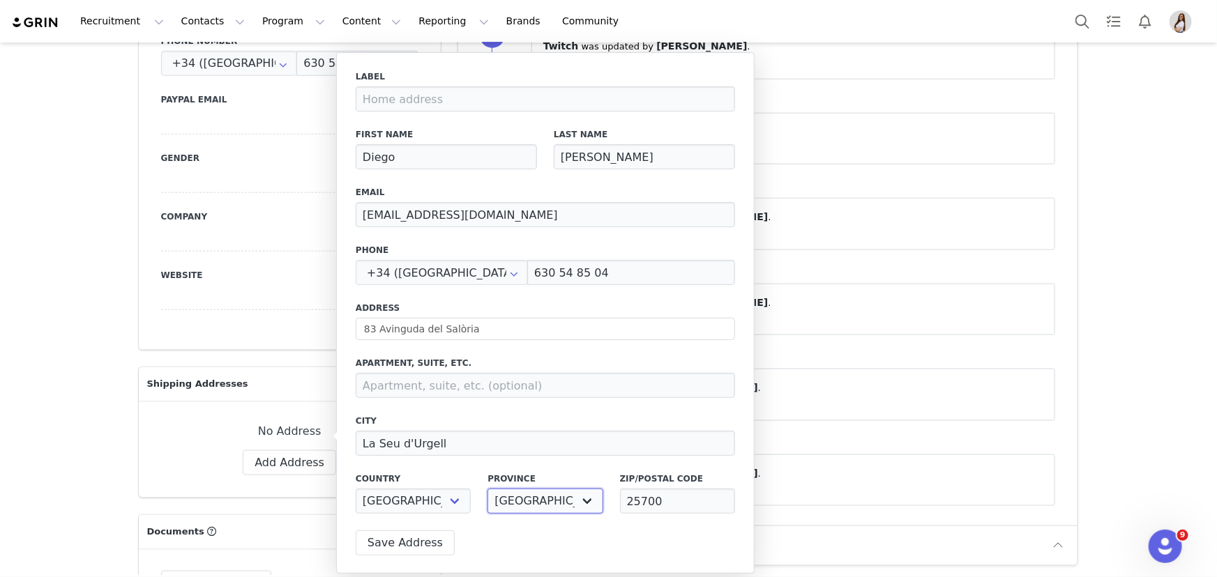
click at [487, 489] on select "A Coruña [GEOGRAPHIC_DATA] [GEOGRAPHIC_DATA] [GEOGRAPHIC_DATA] [GEOGRAPHIC_DATA…" at bounding box center [544, 501] width 115 height 25
click at [419, 544] on button "Save Address" at bounding box center [405, 543] width 99 height 25
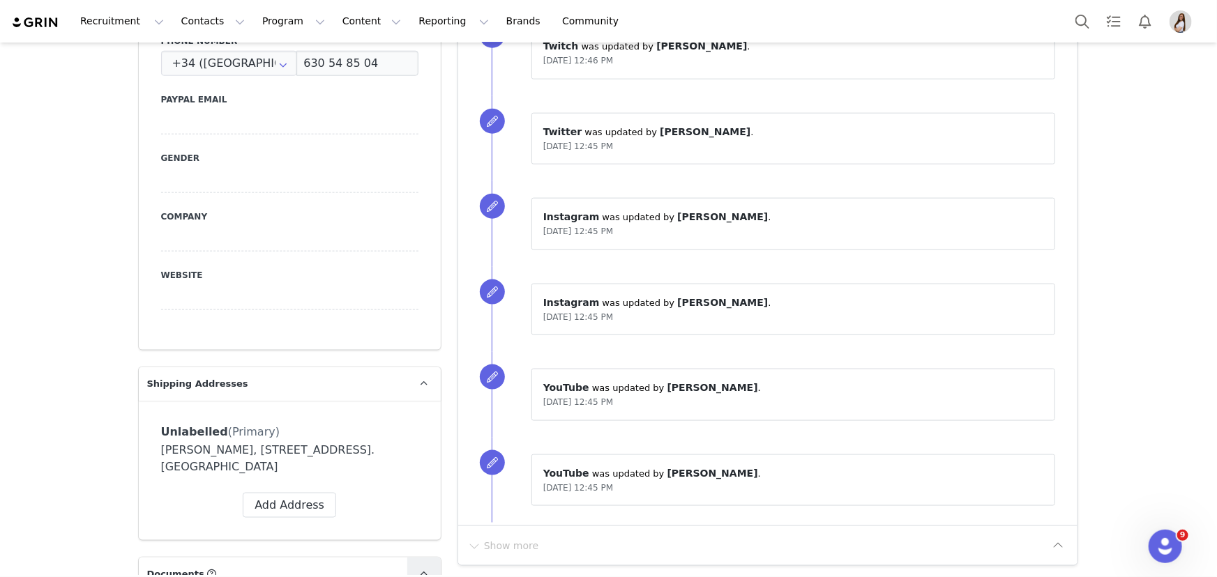
type input "+34 ([GEOGRAPHIC_DATA])"
select select "[object Object]"
click at [380, 428] on icon at bounding box center [384, 432] width 8 height 8
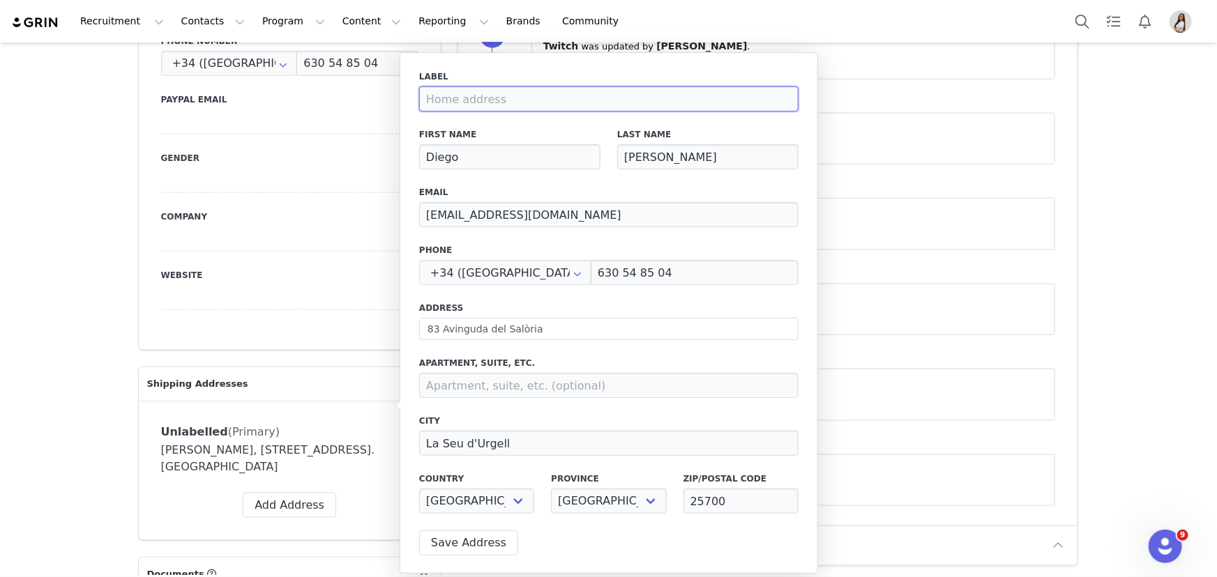
click at [495, 98] on input at bounding box center [608, 98] width 379 height 25
type input "G"
type input "Home 2025"
click at [463, 536] on button "Save Address" at bounding box center [468, 543] width 99 height 25
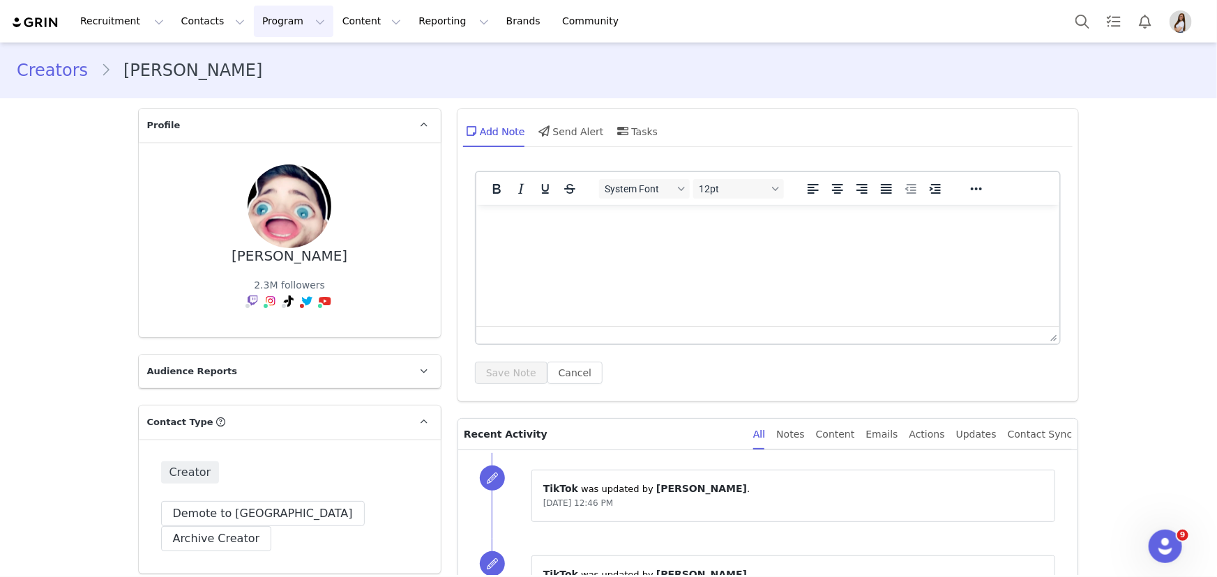
click at [254, 24] on button "Program Program" at bounding box center [293, 21] width 79 height 31
click at [269, 62] on p "Activations" at bounding box center [269, 61] width 54 height 15
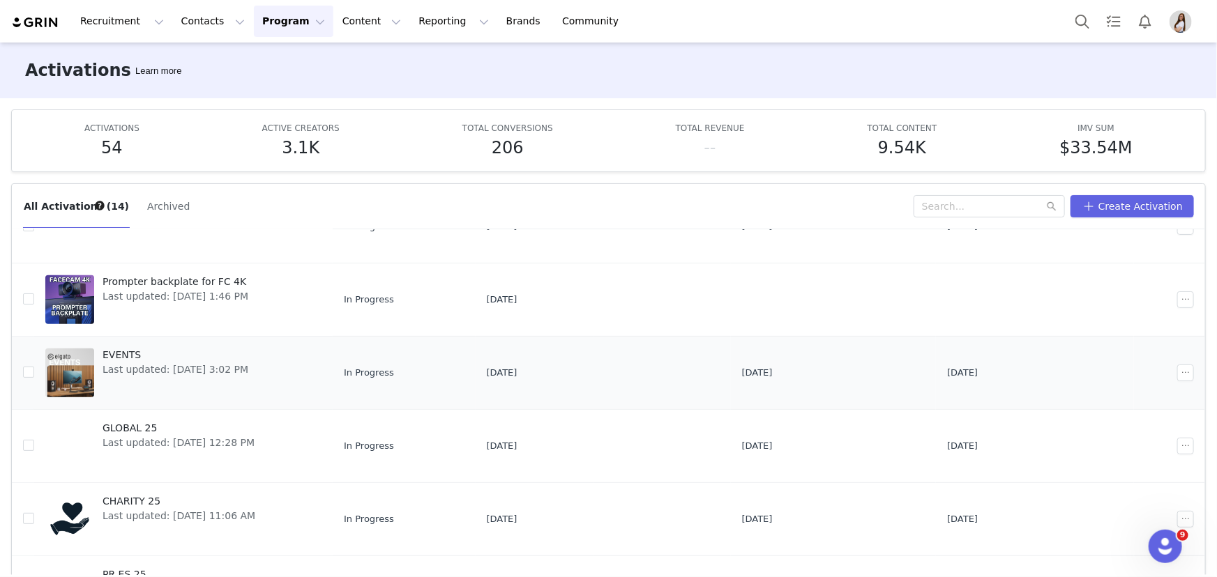
scroll to position [397, 0]
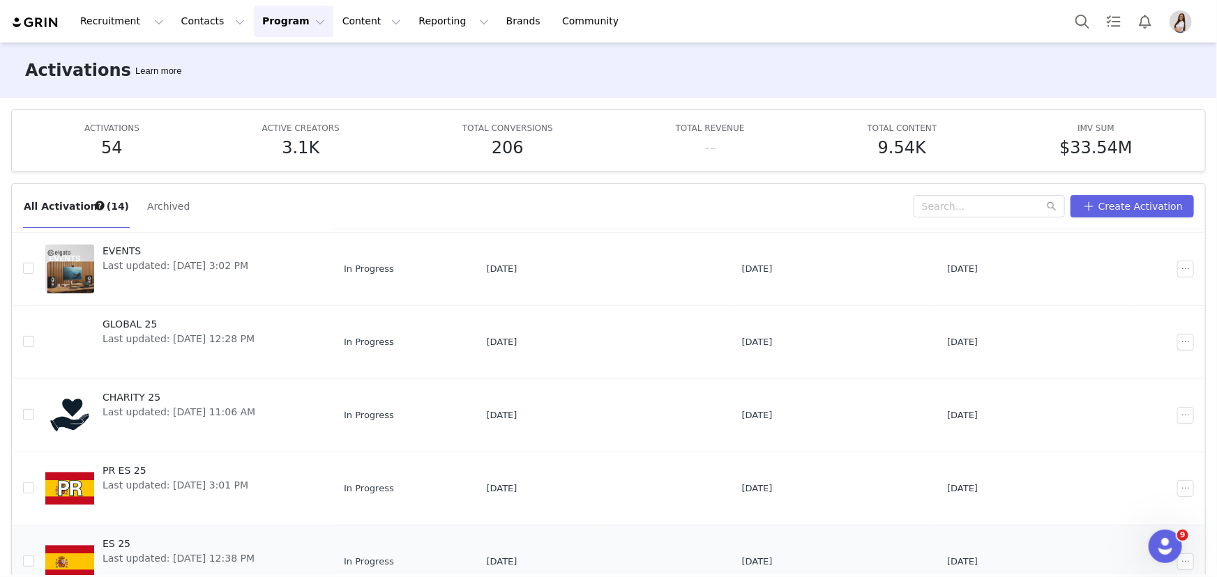
click at [115, 544] on span "ES 25" at bounding box center [178, 544] width 152 height 15
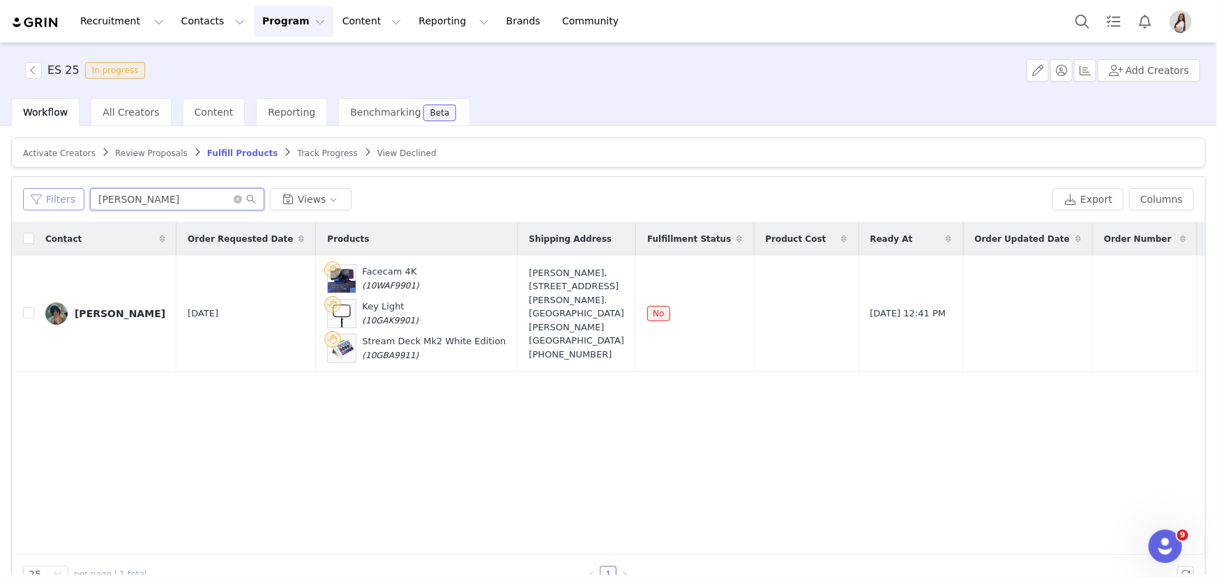
drag, startPoint x: 137, startPoint y: 197, endPoint x: 59, endPoint y: 199, distance: 78.1
click at [59, 199] on div "Filters [PERSON_NAME] Views" at bounding box center [534, 199] width 1023 height 22
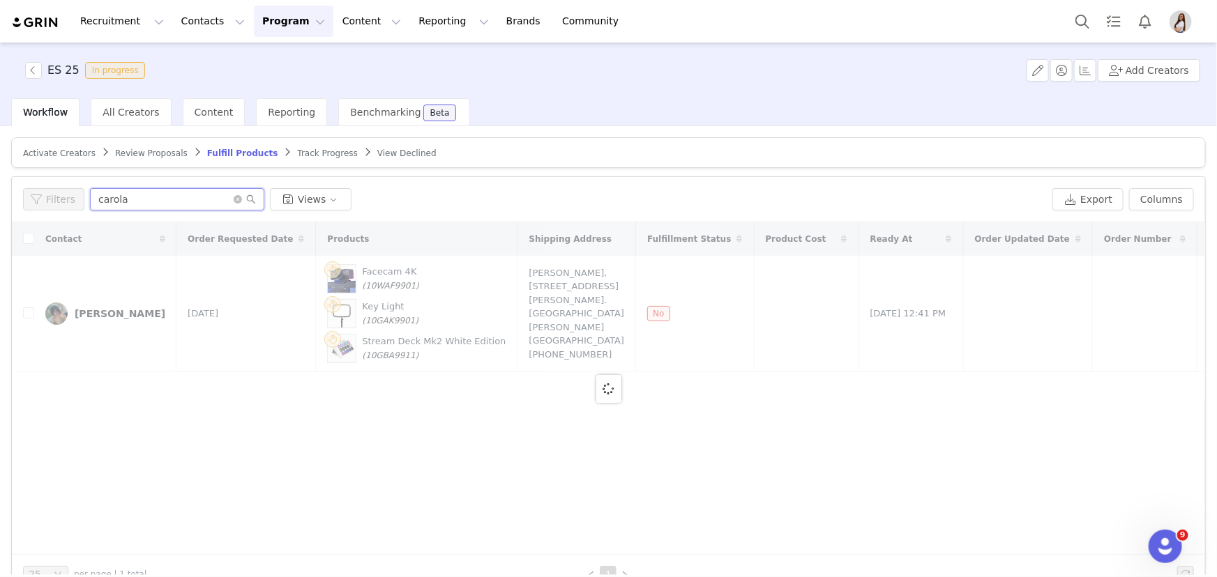
type input "carola"
click at [33, 155] on span "Activate Creators" at bounding box center [59, 153] width 73 height 10
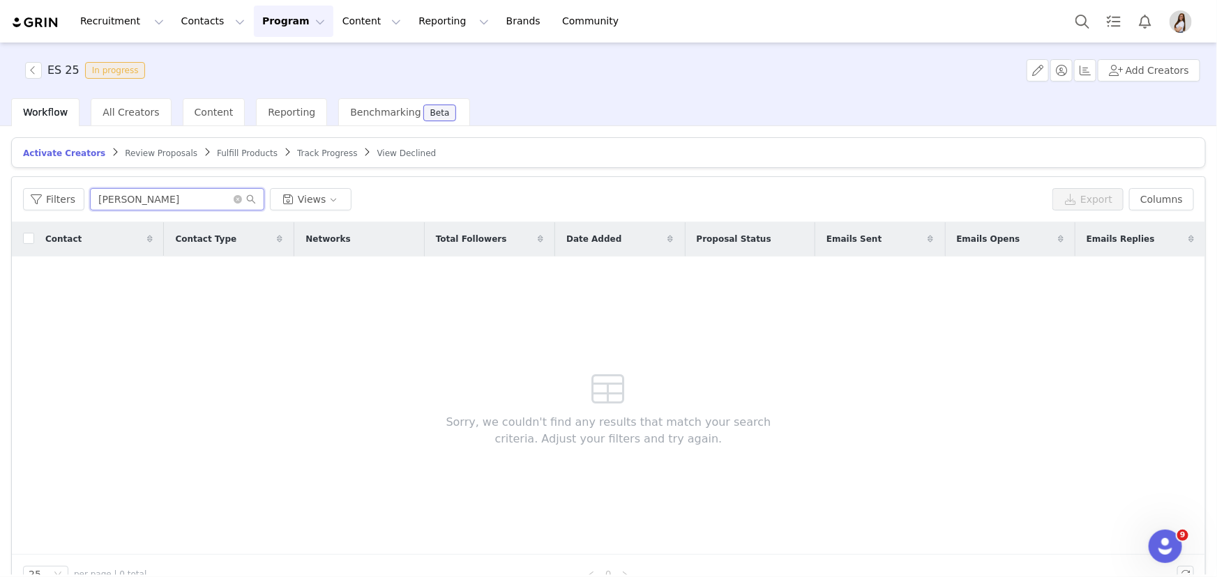
drag, startPoint x: 119, startPoint y: 199, endPoint x: 82, endPoint y: 204, distance: 36.6
click at [82, 204] on div "Filters [PERSON_NAME] Views" at bounding box center [534, 199] width 1023 height 22
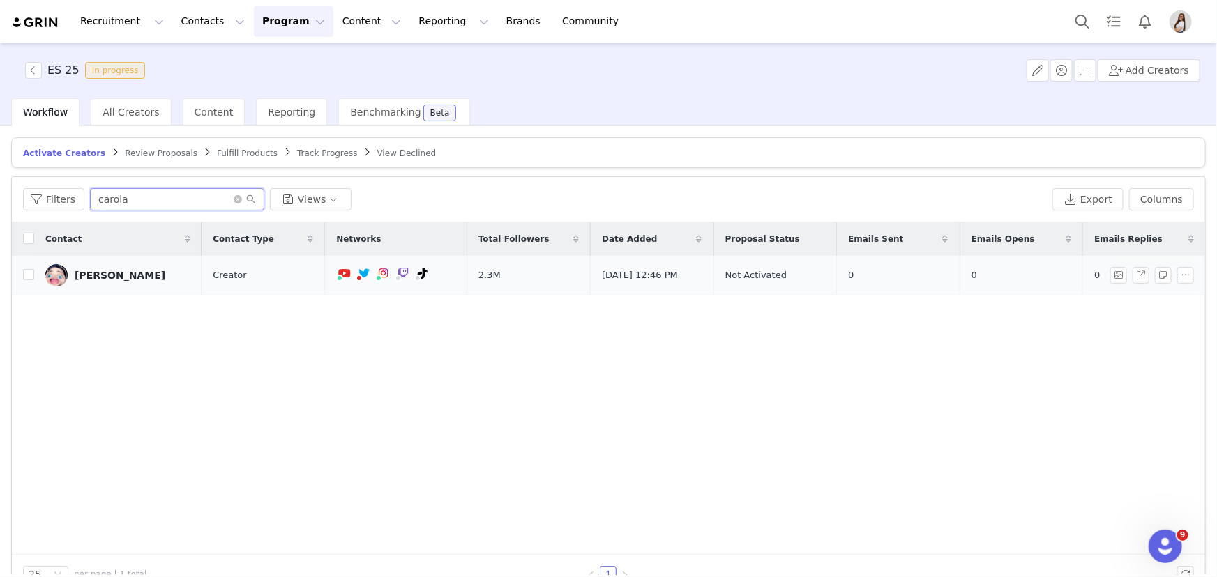
type input "carola"
click at [127, 272] on div "[PERSON_NAME]" at bounding box center [120, 275] width 91 height 11
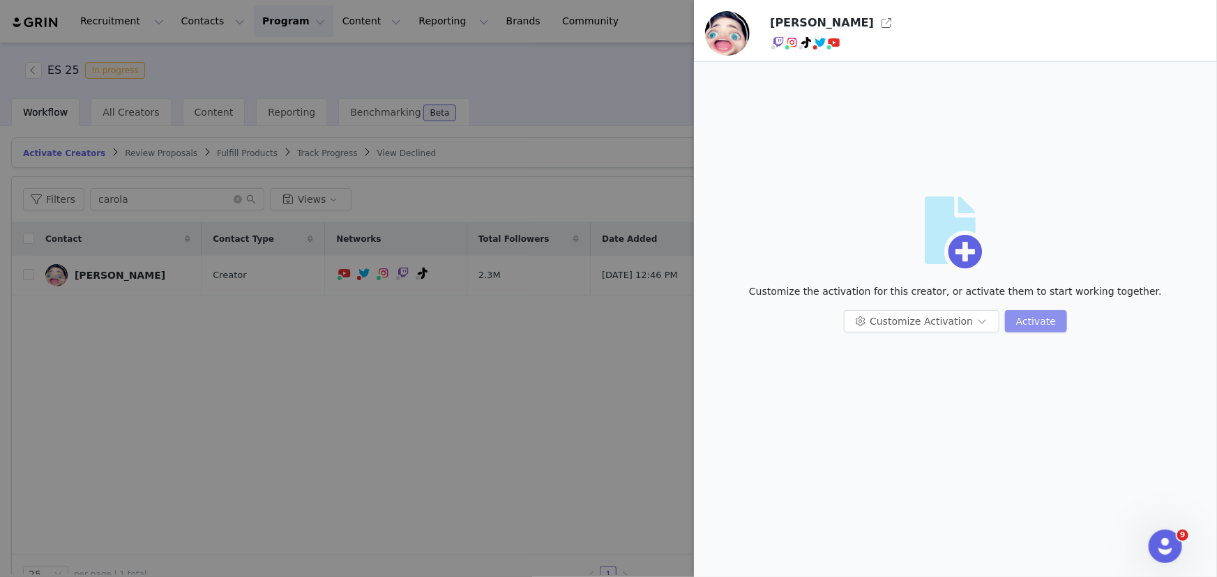
click at [1022, 326] on button "Activate" at bounding box center [1036, 321] width 62 height 22
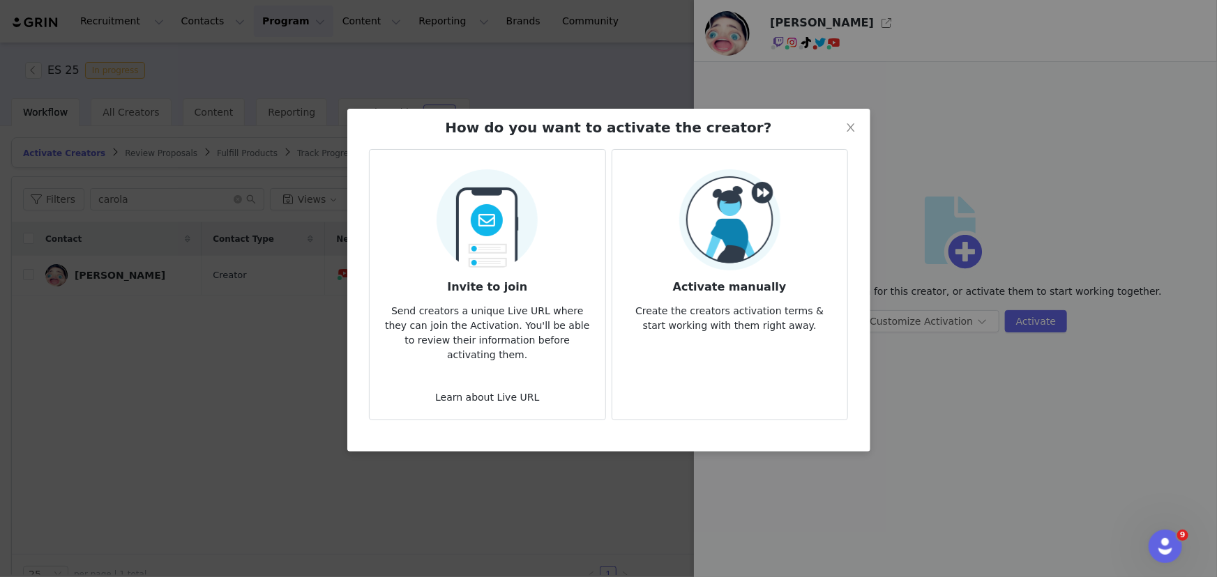
click at [738, 224] on img at bounding box center [729, 219] width 101 height 101
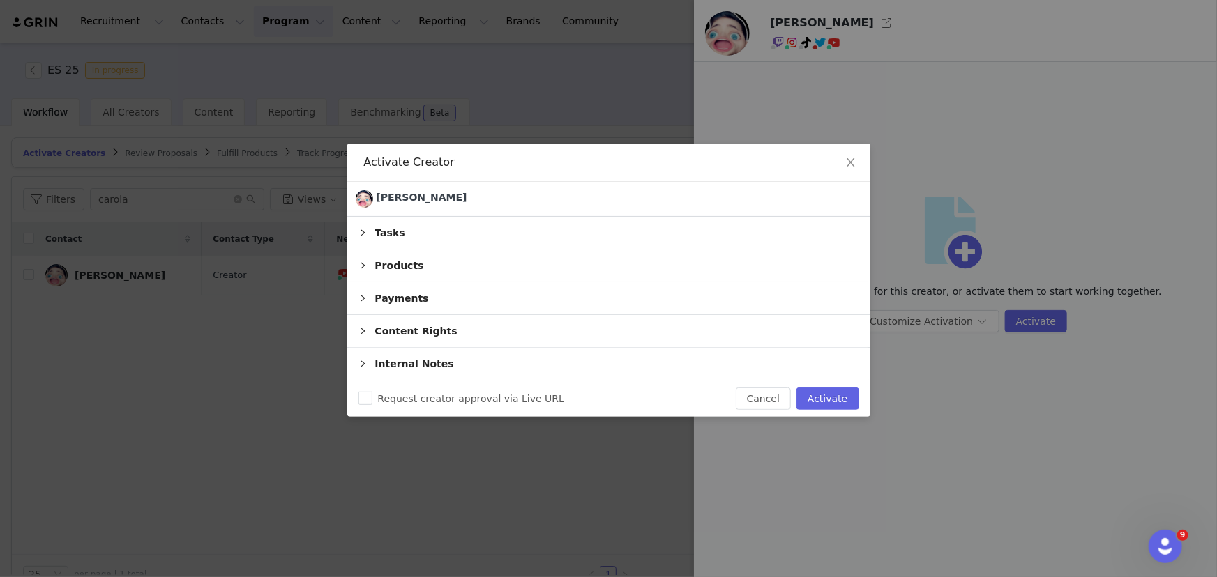
click at [403, 264] on div "Products" at bounding box center [608, 266] width 523 height 32
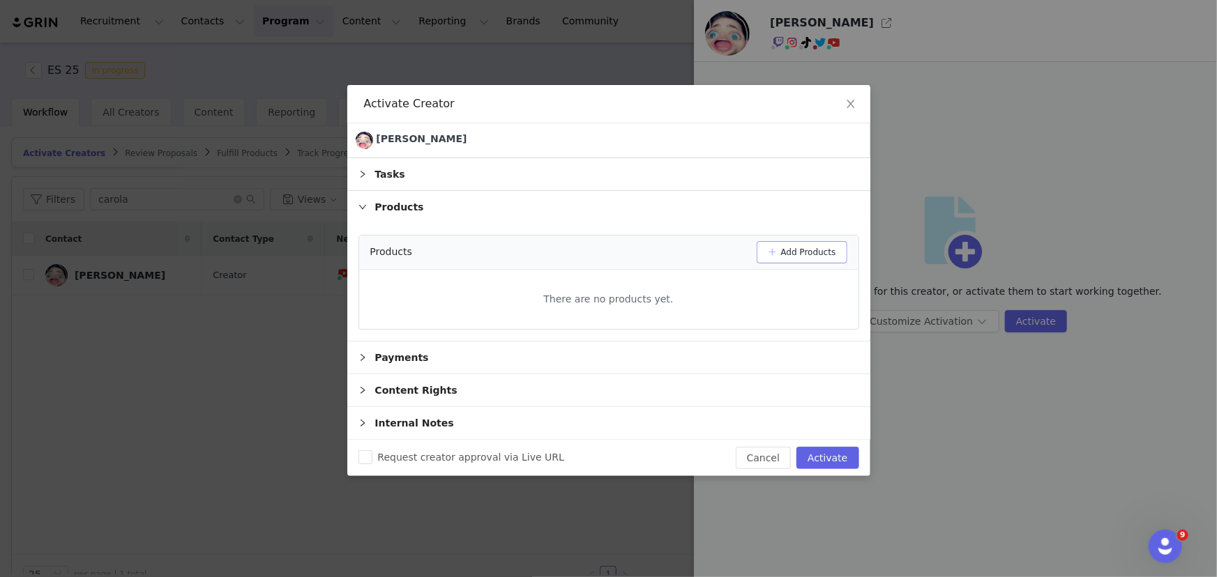
click at [805, 251] on button "Add Products" at bounding box center [801, 252] width 91 height 22
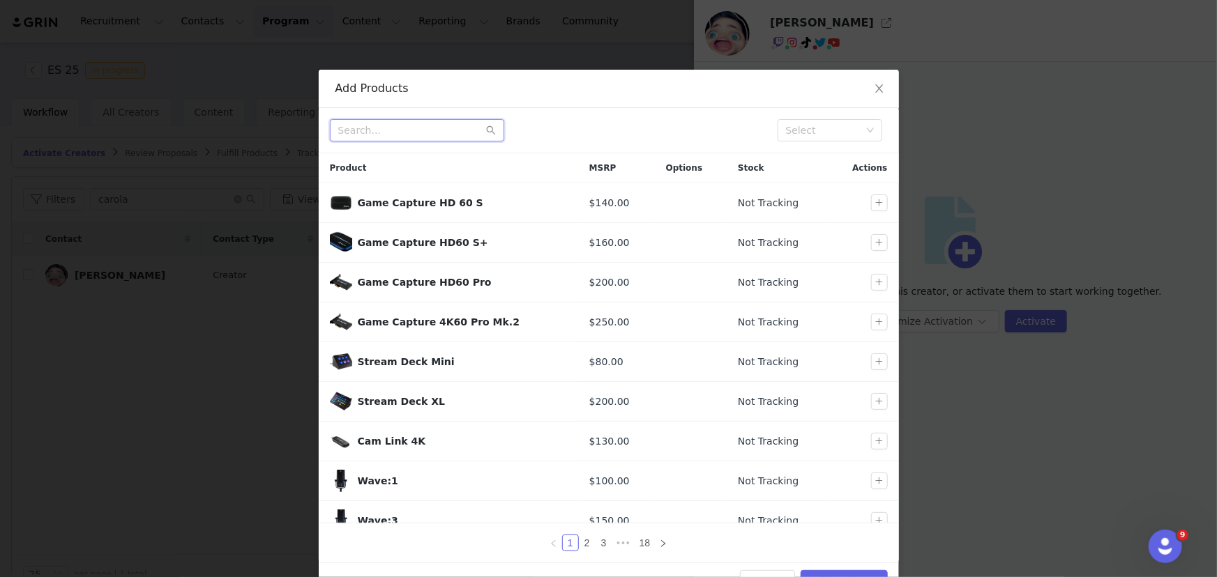
click at [402, 132] on input "text" at bounding box center [417, 130] width 174 height 22
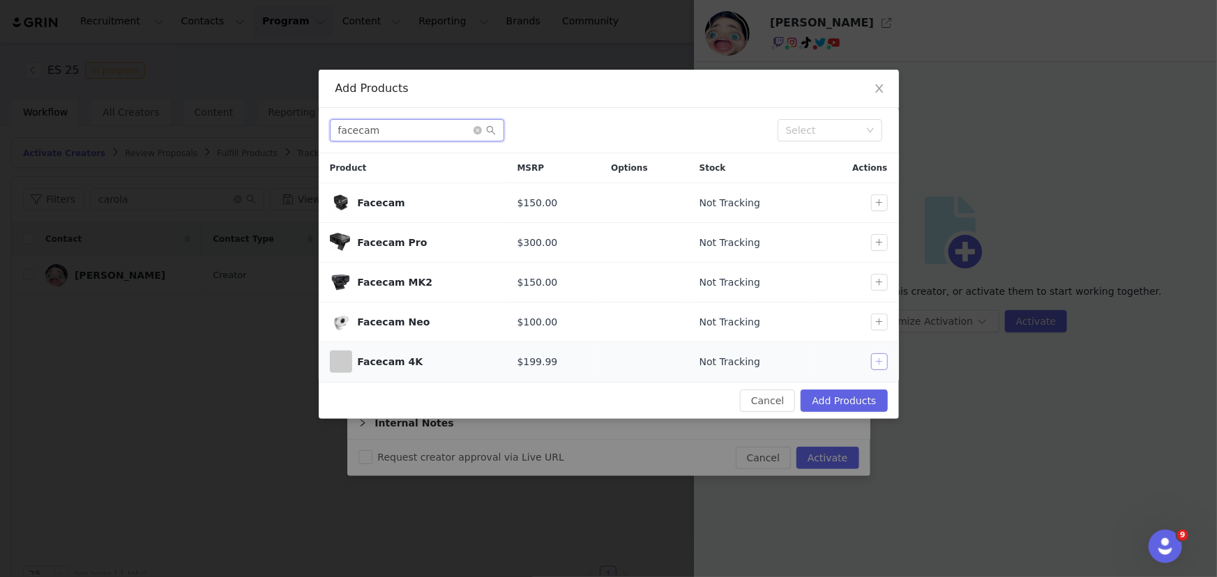
type input "facecam"
click at [878, 364] on button "button" at bounding box center [879, 361] width 17 height 17
click at [851, 397] on button "Add Products" at bounding box center [843, 401] width 86 height 22
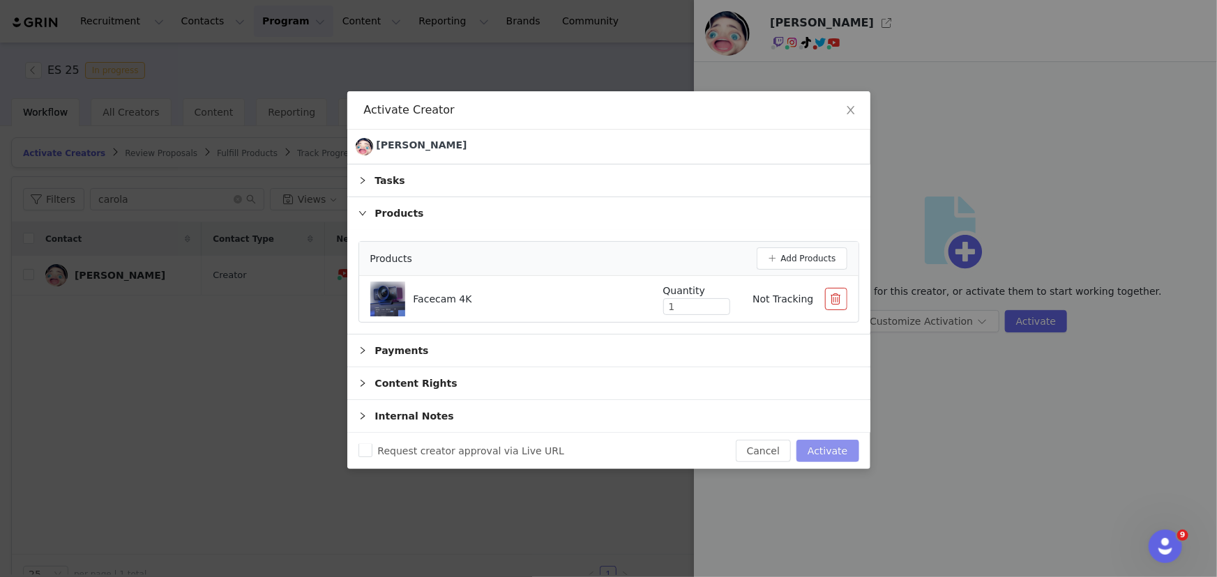
click at [834, 448] on button "Activate" at bounding box center [827, 451] width 62 height 22
